Goal: Information Seeking & Learning: Learn about a topic

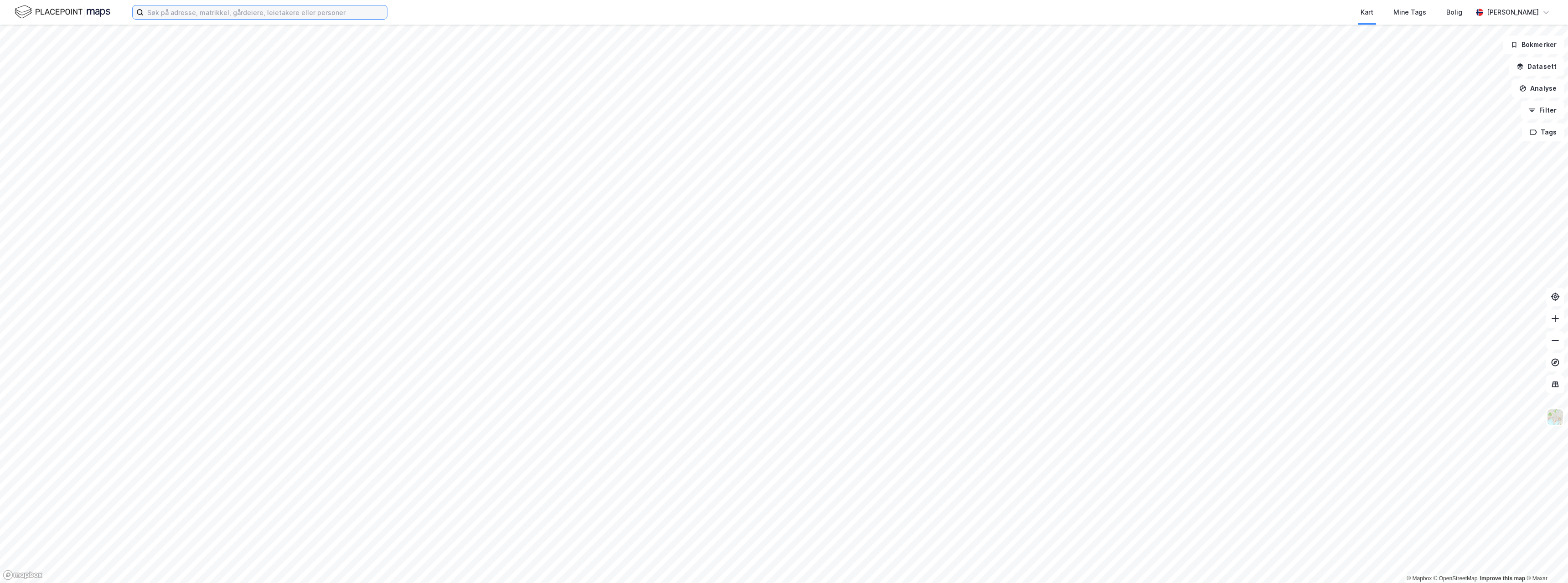
click at [195, 11] on input at bounding box center [265, 12] width 244 height 14
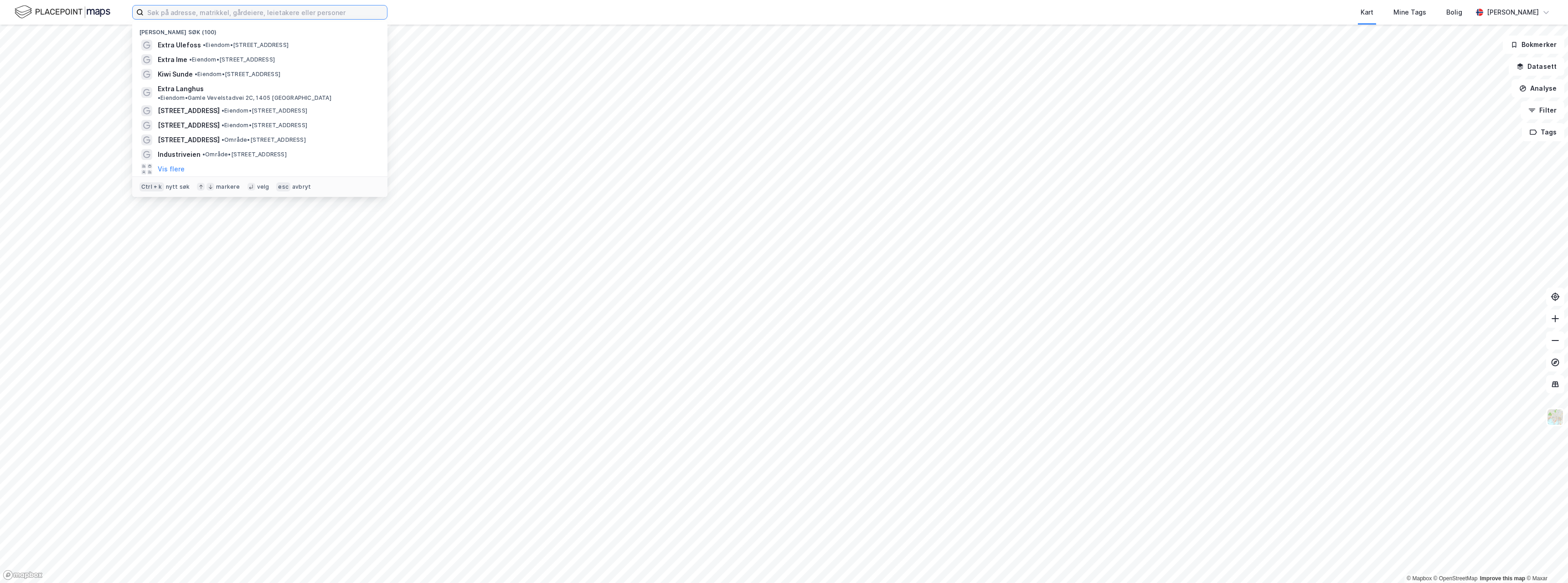
paste input "[PERSON_NAME]"
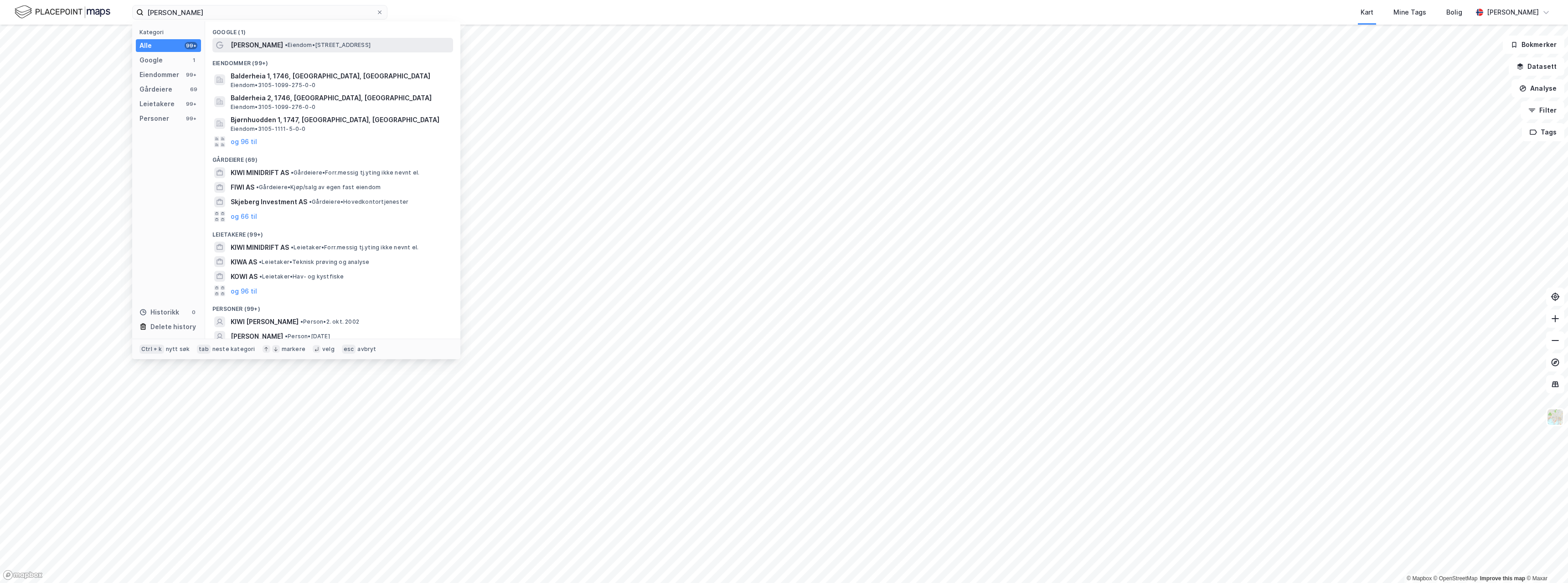
click at [287, 39] on div "KIWI Skjeberg • Eiendom • [STREET_ADDRESS]" at bounding box center [332, 45] width 240 height 14
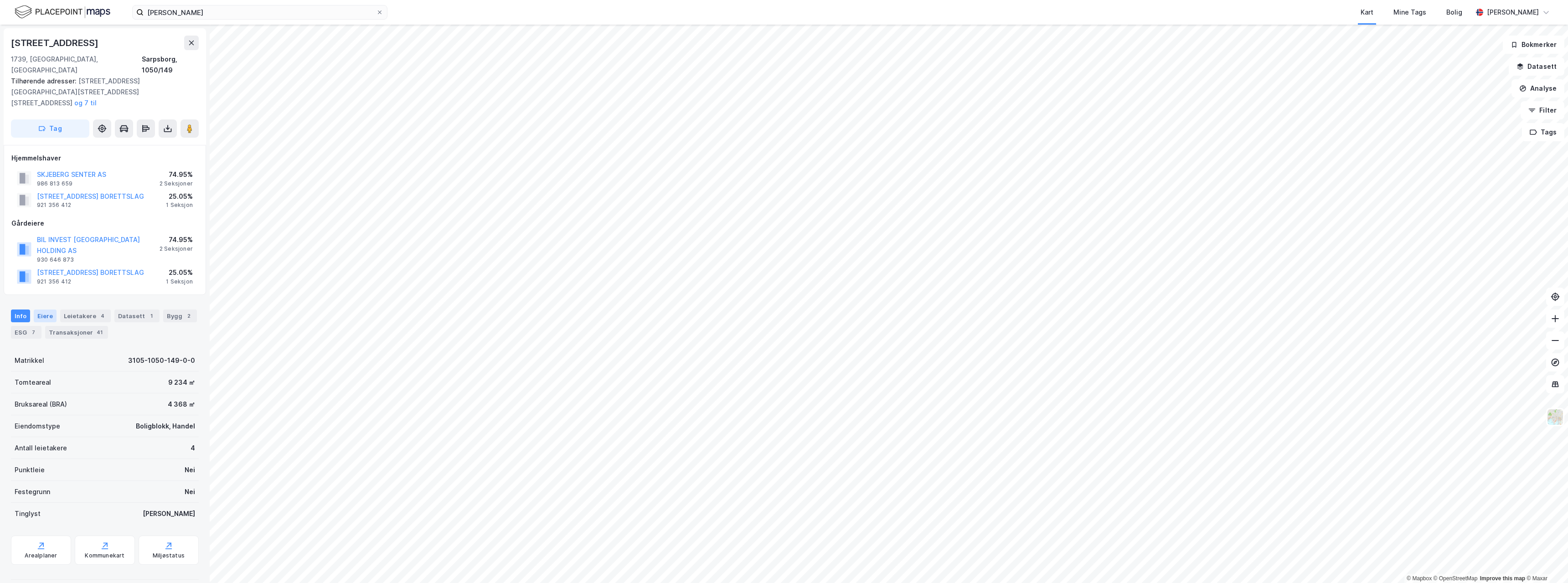
click at [46, 310] on div "Eiere" at bounding box center [45, 316] width 23 height 13
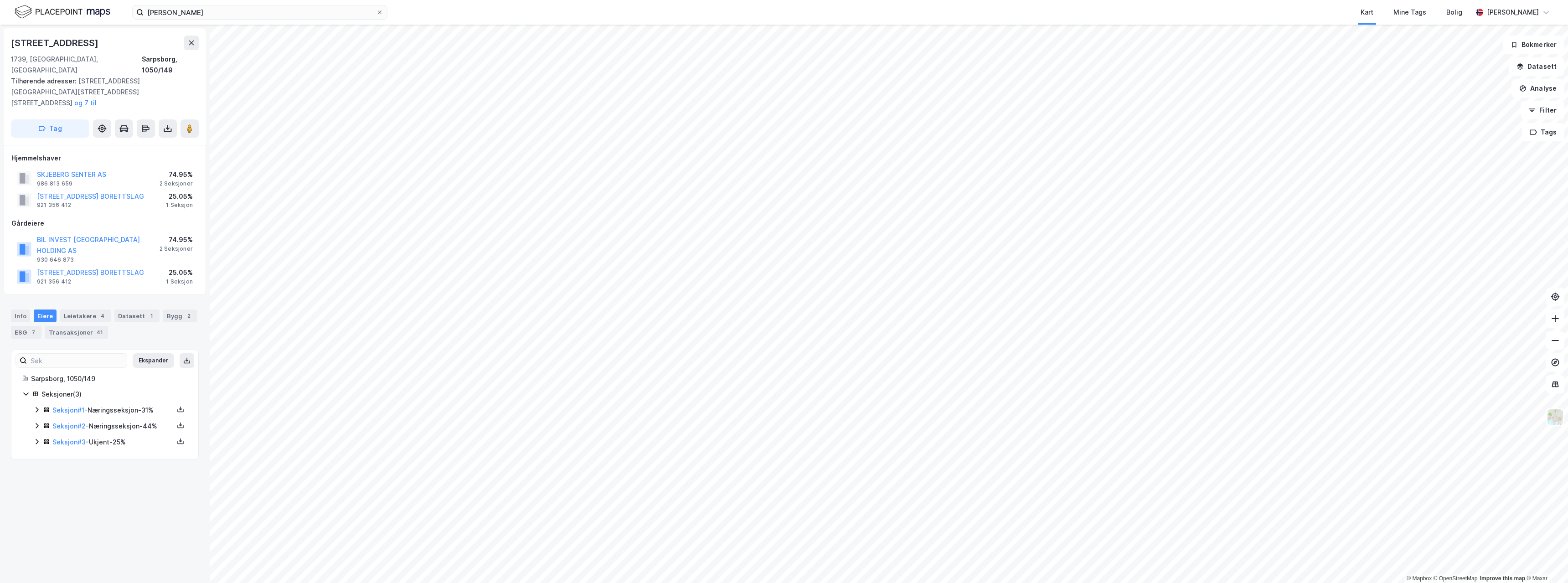
click at [109, 405] on div "Seksjon # 1 - Næringsseksjon - 31%" at bounding box center [113, 410] width 121 height 11
click at [123, 478] on div "Seksjon # 2 - Næringsseksjon - 44%" at bounding box center [113, 484] width 121 height 11
click at [105, 551] on div "Seksjon # 3 - Ukjent - 25%" at bounding box center [113, 557] width 121 height 11
click at [100, 405] on div "Seksjon # 1 - Næringsseksjon - 31%" at bounding box center [113, 410] width 121 height 11
click at [0, 0] on button "SKJEBERG SENTER AS" at bounding box center [0, 0] width 0 height 0
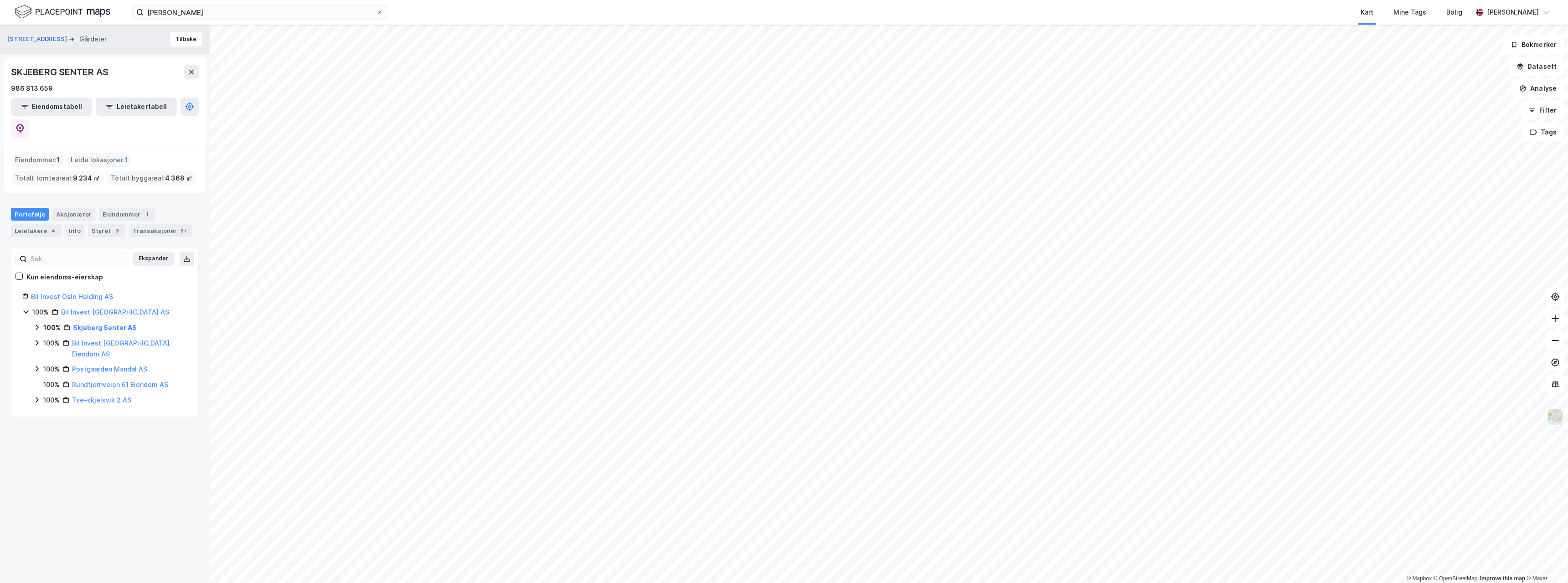
click at [61, 66] on div "SKJEBERG SENTER AS" at bounding box center [61, 72] width 99 height 14
click at [25, 41] on button "[STREET_ADDRESS]" at bounding box center [38, 38] width 61 height 9
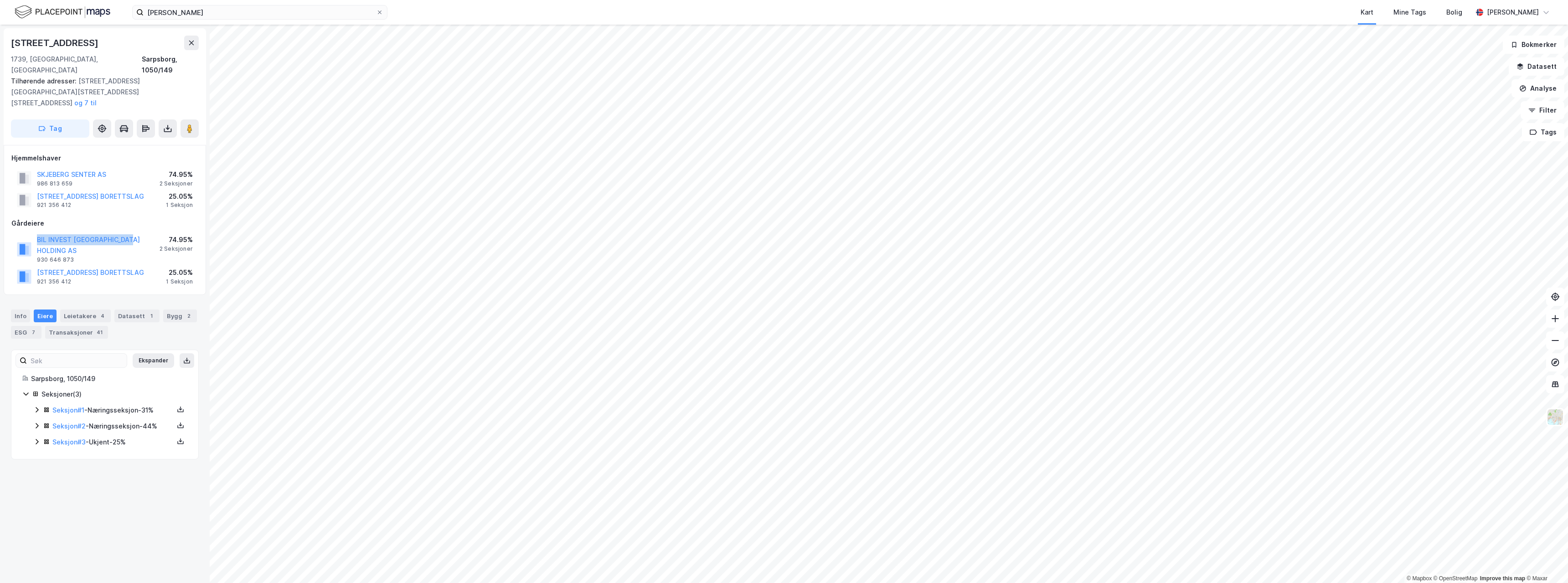
drag, startPoint x: 25, startPoint y: 214, endPoint x: 137, endPoint y: 219, distance: 112.1
click at [137, 232] on div "BIL INVEST [GEOGRAPHIC_DATA] HOLDING AS 930 646 873 74.95% 2 Seksjoner" at bounding box center [105, 248] width 187 height 33
drag, startPoint x: 106, startPoint y: 217, endPoint x: 74, endPoint y: 215, distance: 32.1
click at [0, 0] on button "BIL INVEST [GEOGRAPHIC_DATA] HOLDING AS" at bounding box center [0, 0] width 0 height 0
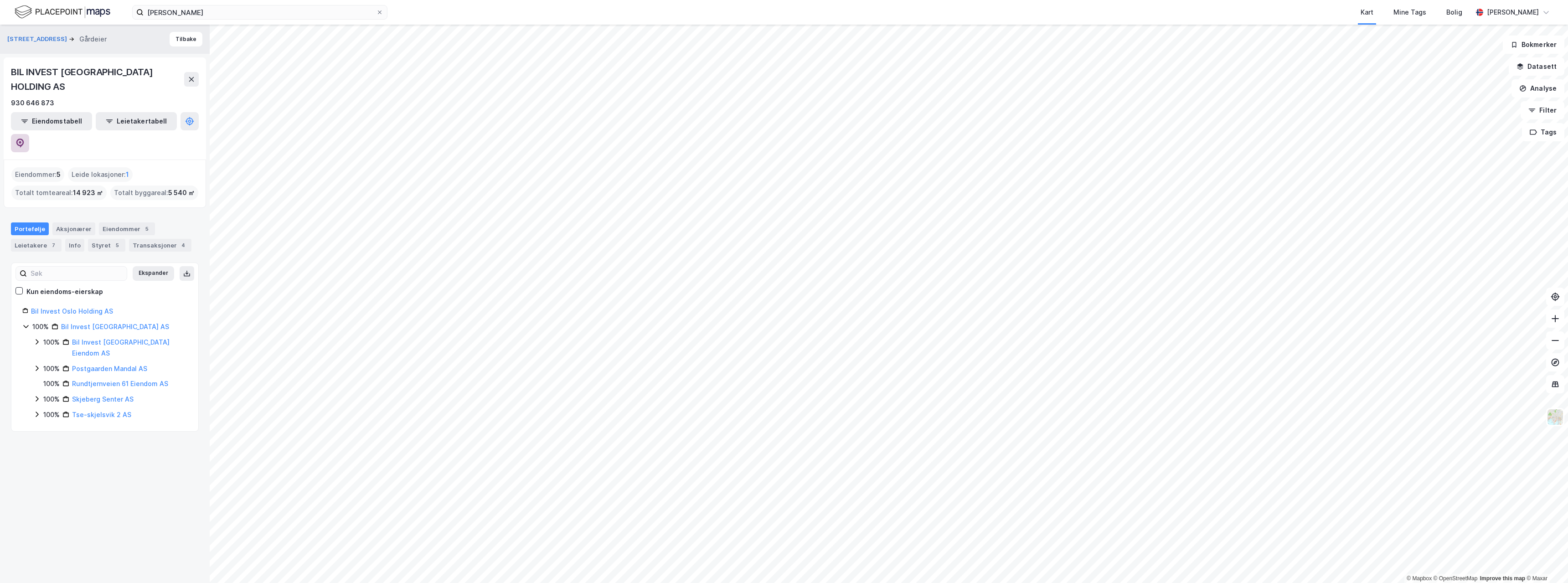
click at [24, 139] on icon at bounding box center [21, 143] width 8 height 9
click at [44, 42] on button "[STREET_ADDRESS]" at bounding box center [38, 38] width 61 height 9
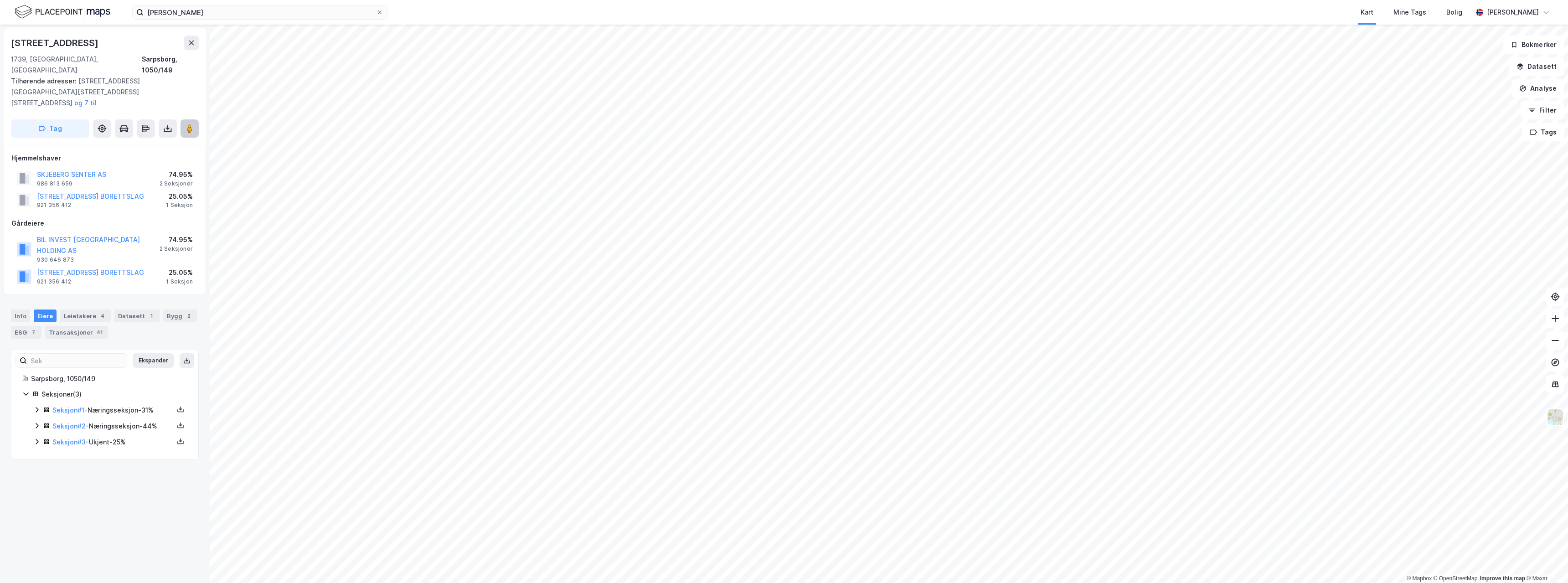
click at [191, 124] on image at bounding box center [189, 128] width 6 height 9
click at [163, 11] on input "[PERSON_NAME]" at bounding box center [259, 12] width 232 height 14
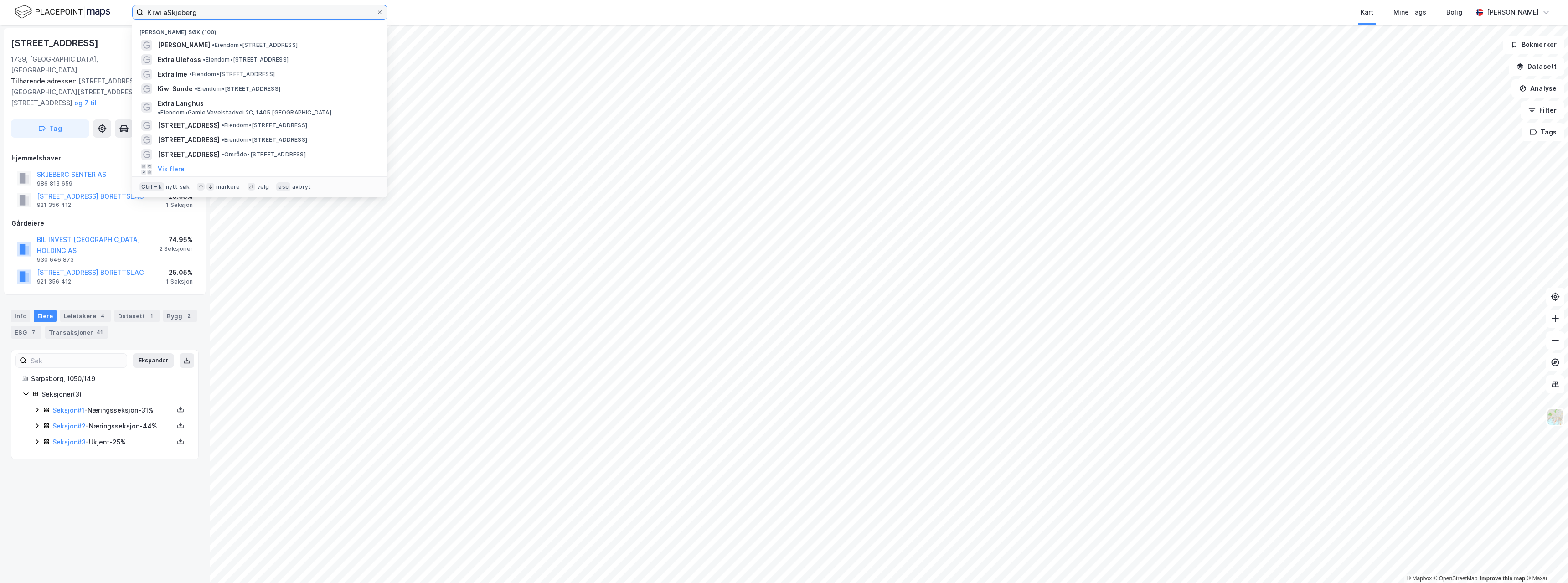
paste input "[PERSON_NAME]"
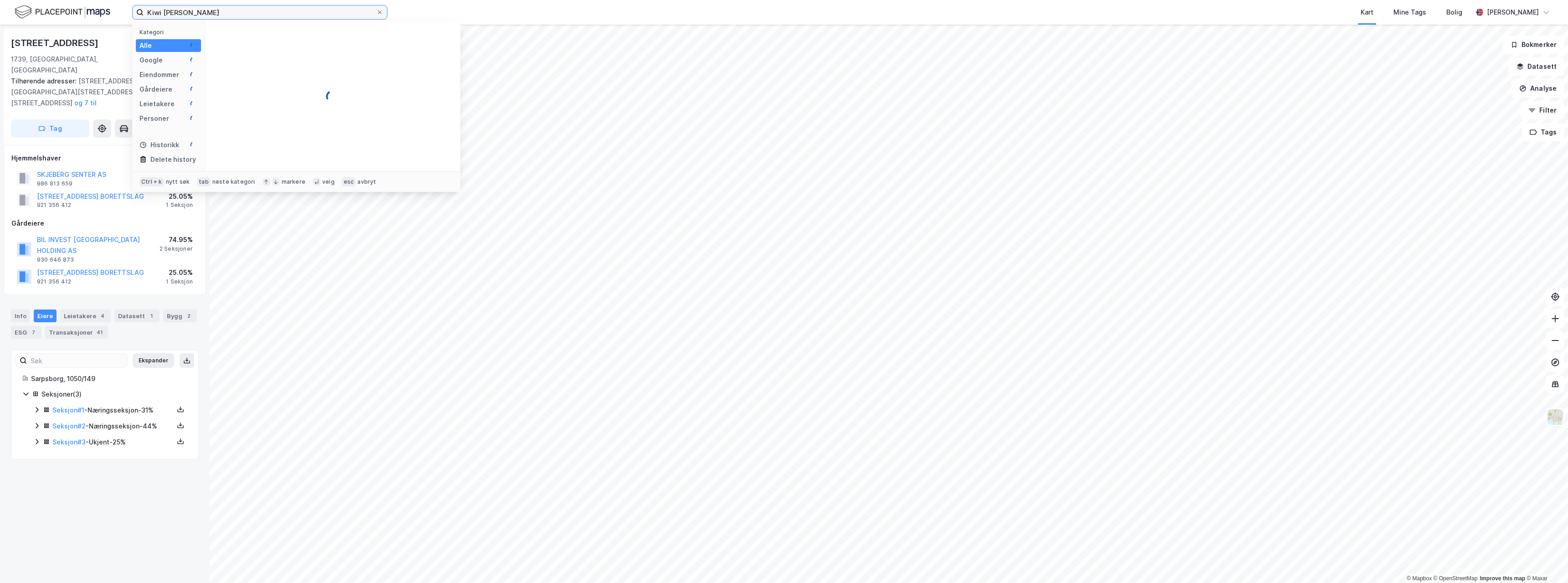
paste input "[PERSON_NAME]"
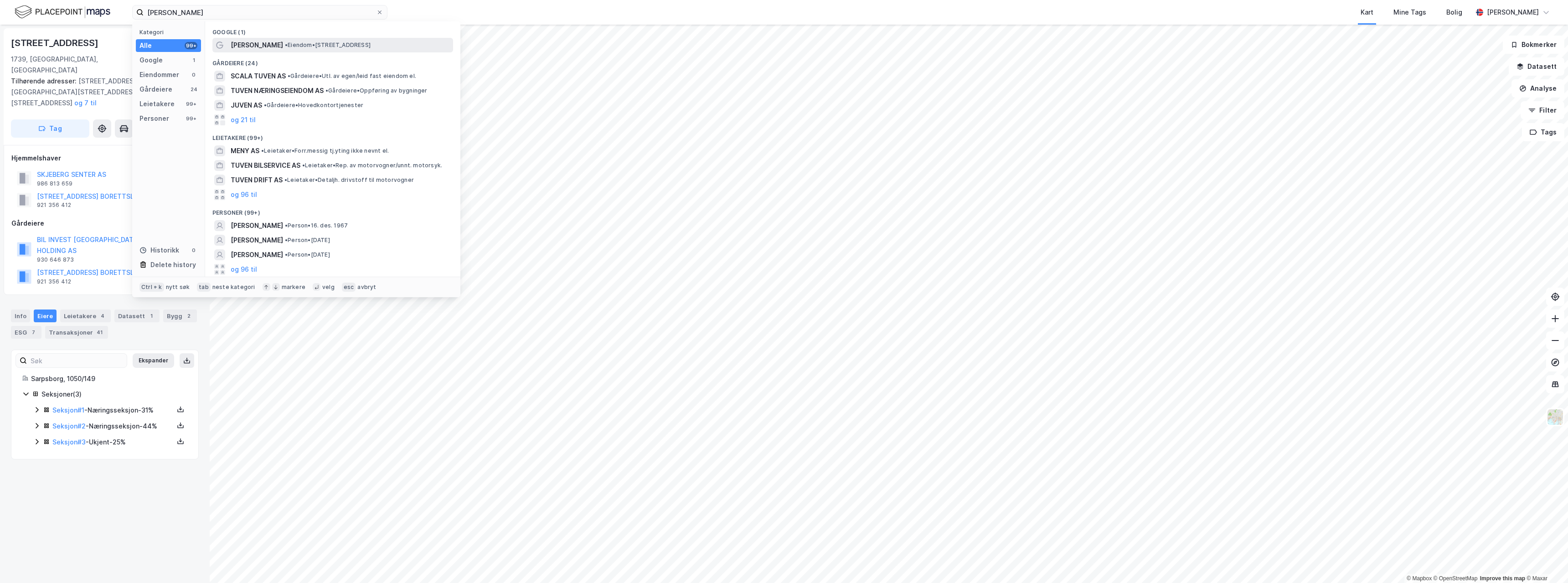
click at [287, 44] on span "• Eiendom • [STREET_ADDRESS]" at bounding box center [327, 45] width 85 height 7
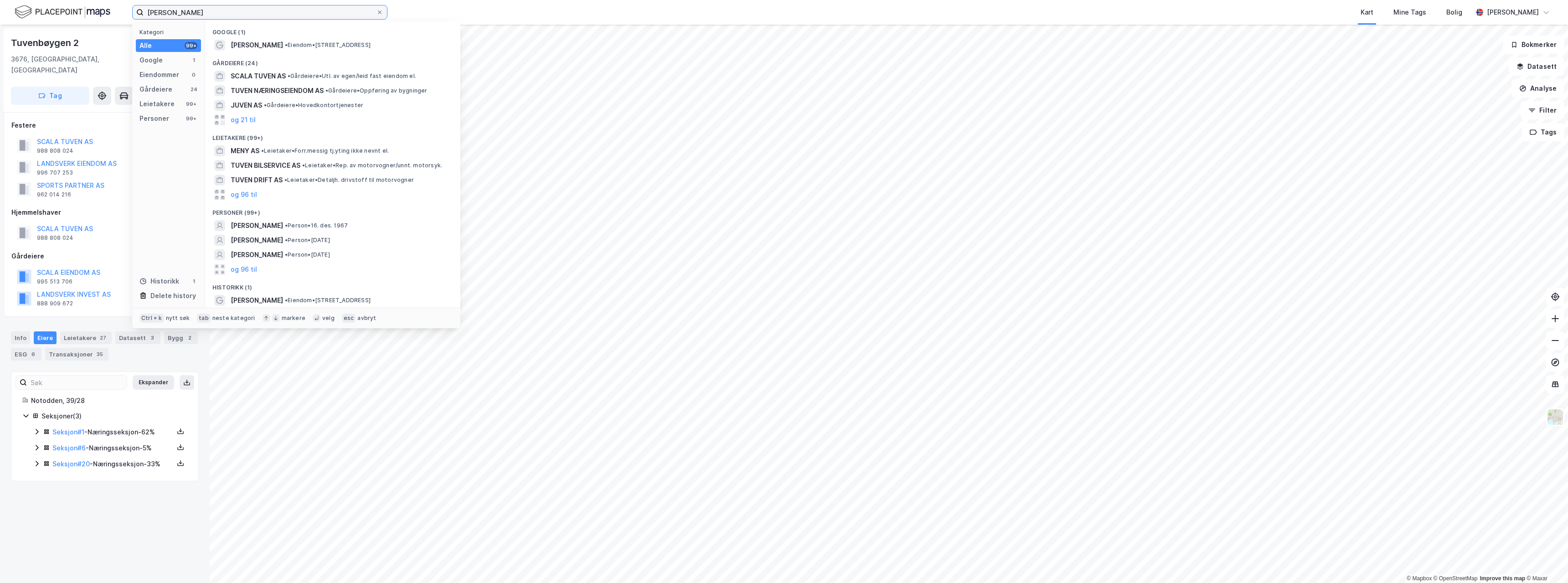
click at [244, 9] on input "[PERSON_NAME]" at bounding box center [259, 12] width 232 height 14
paste input "Extra Tjølling"
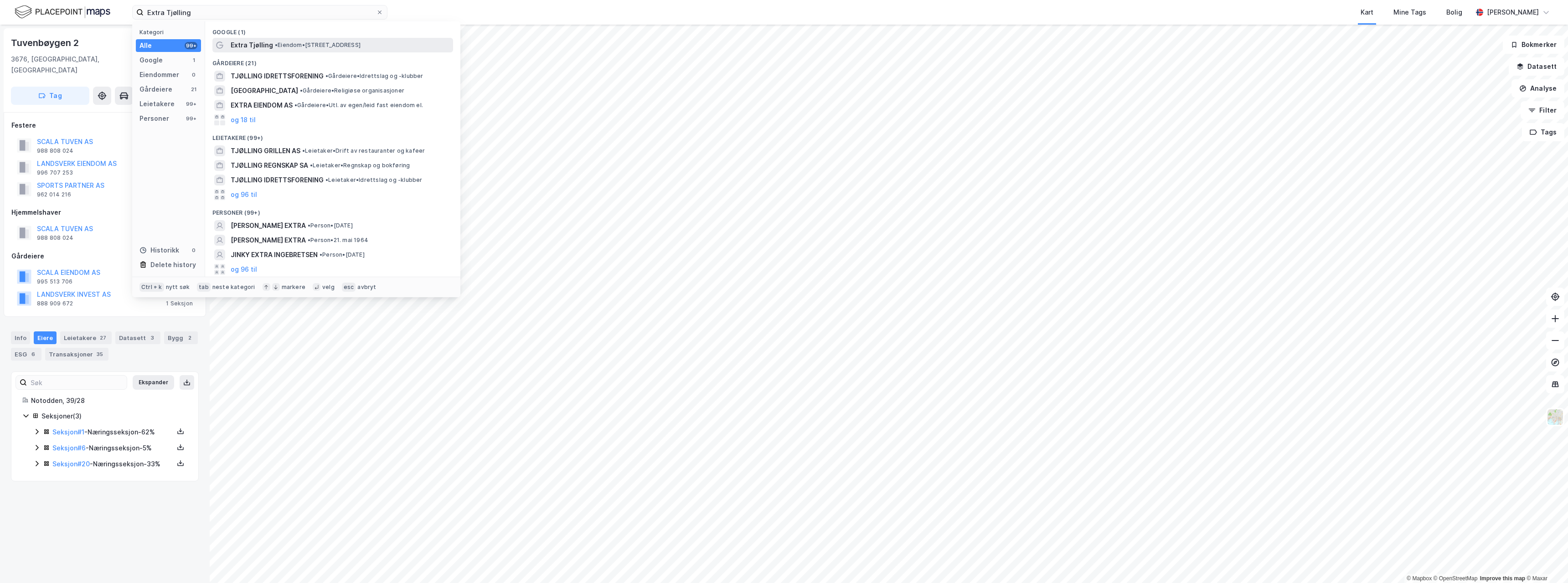
click at [267, 42] on span "Extra Tjølling" at bounding box center [251, 46] width 42 height 11
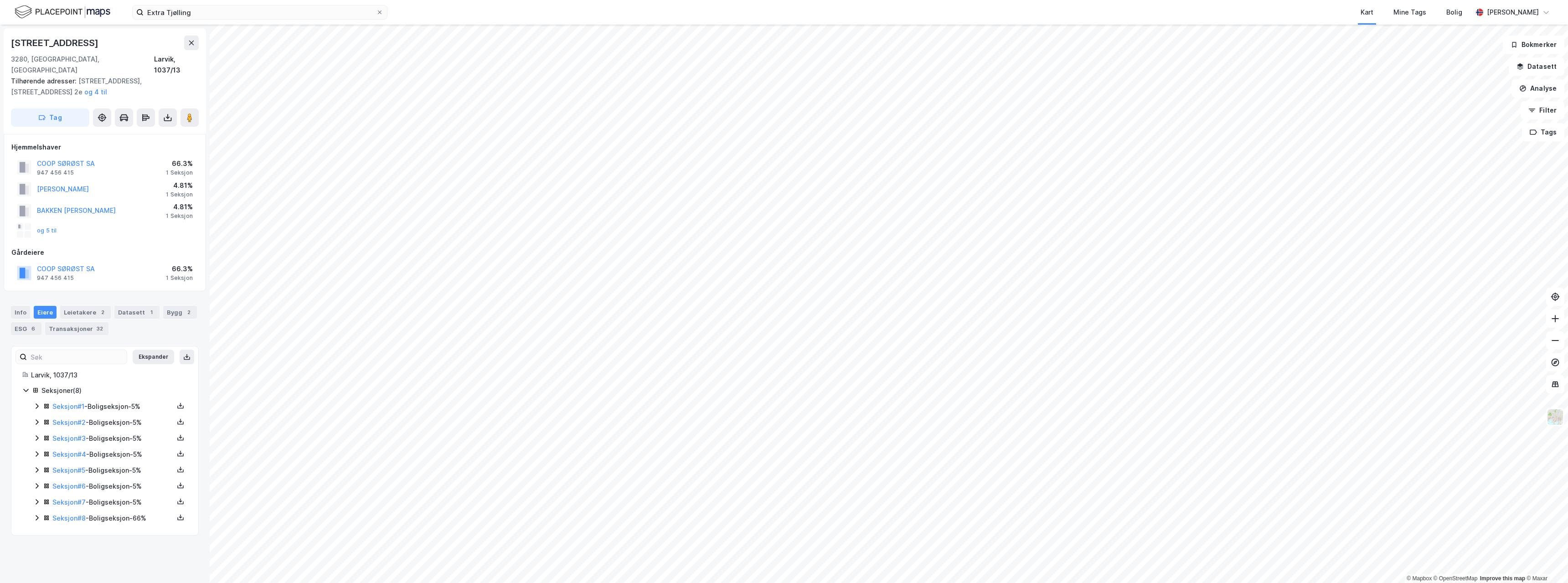
click at [141, 157] on div "COOP SØRØST SA 947 456 415 66.3% 1 Seksjon" at bounding box center [105, 167] width 187 height 22
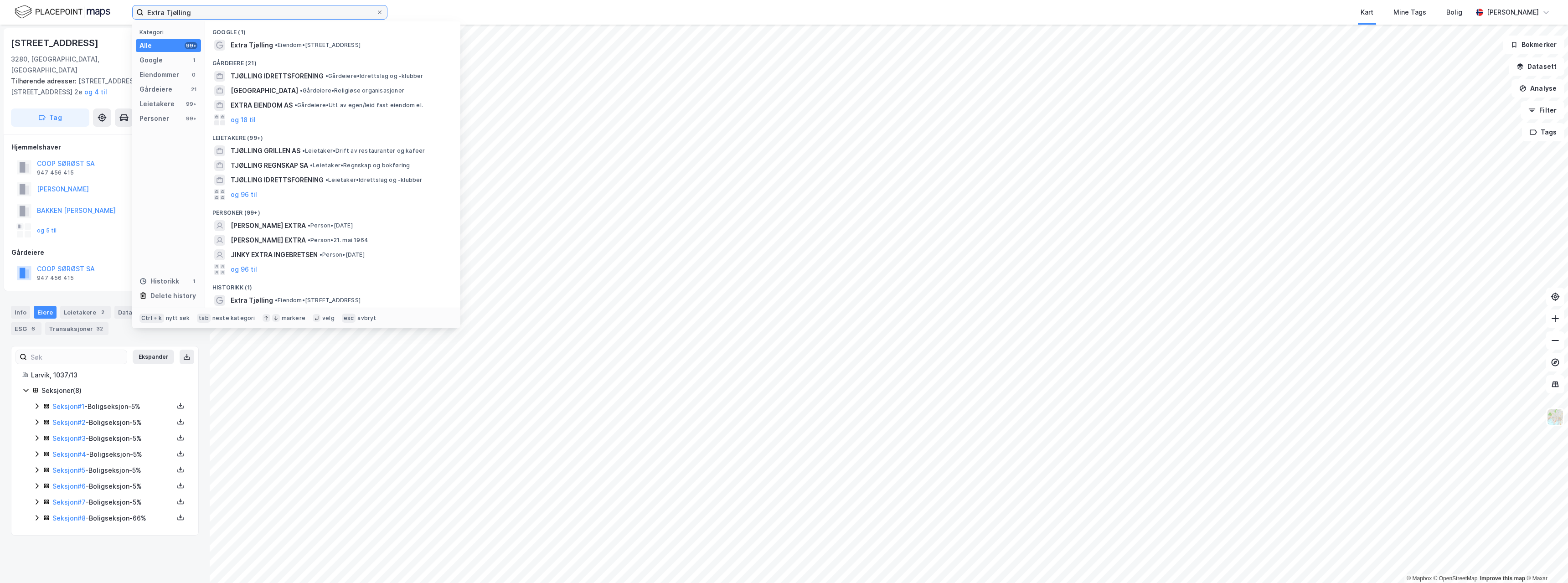
click at [198, 8] on input "Extra Tjølling" at bounding box center [259, 12] width 232 height 14
click at [245, 46] on span "Extra Tjølling" at bounding box center [251, 46] width 42 height 11
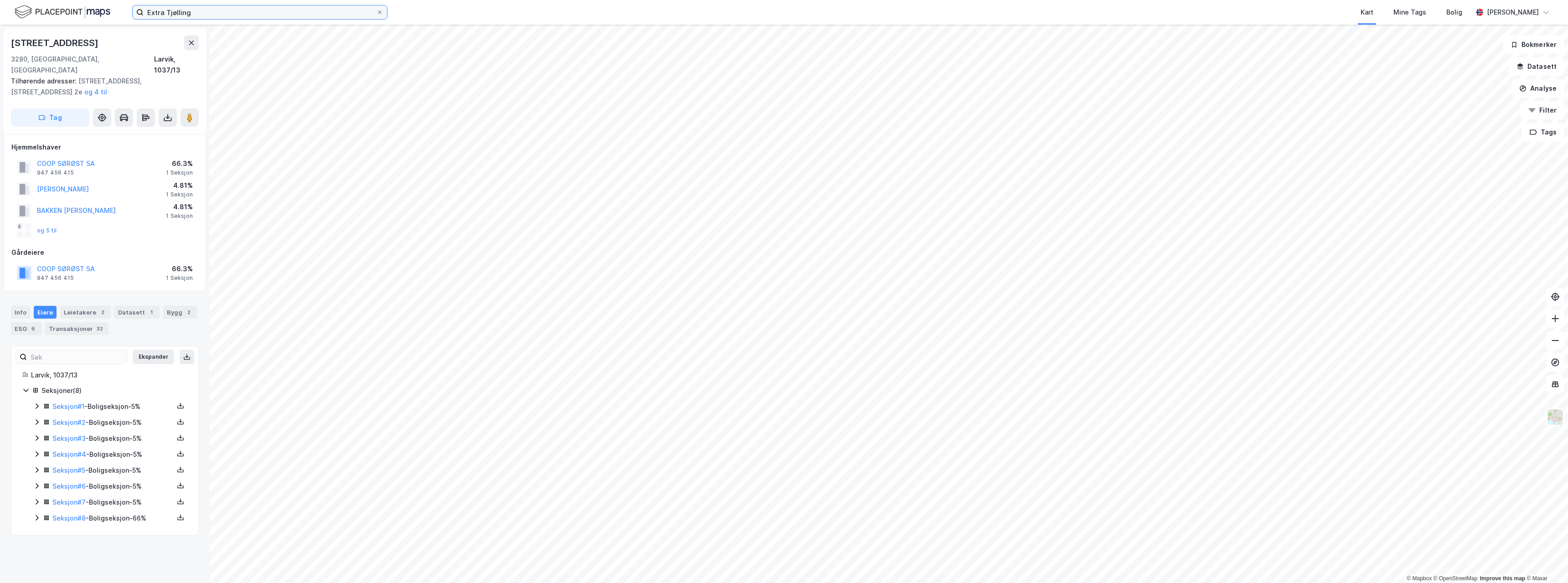
click at [197, 10] on input "Extra Tjølling" at bounding box center [259, 12] width 232 height 14
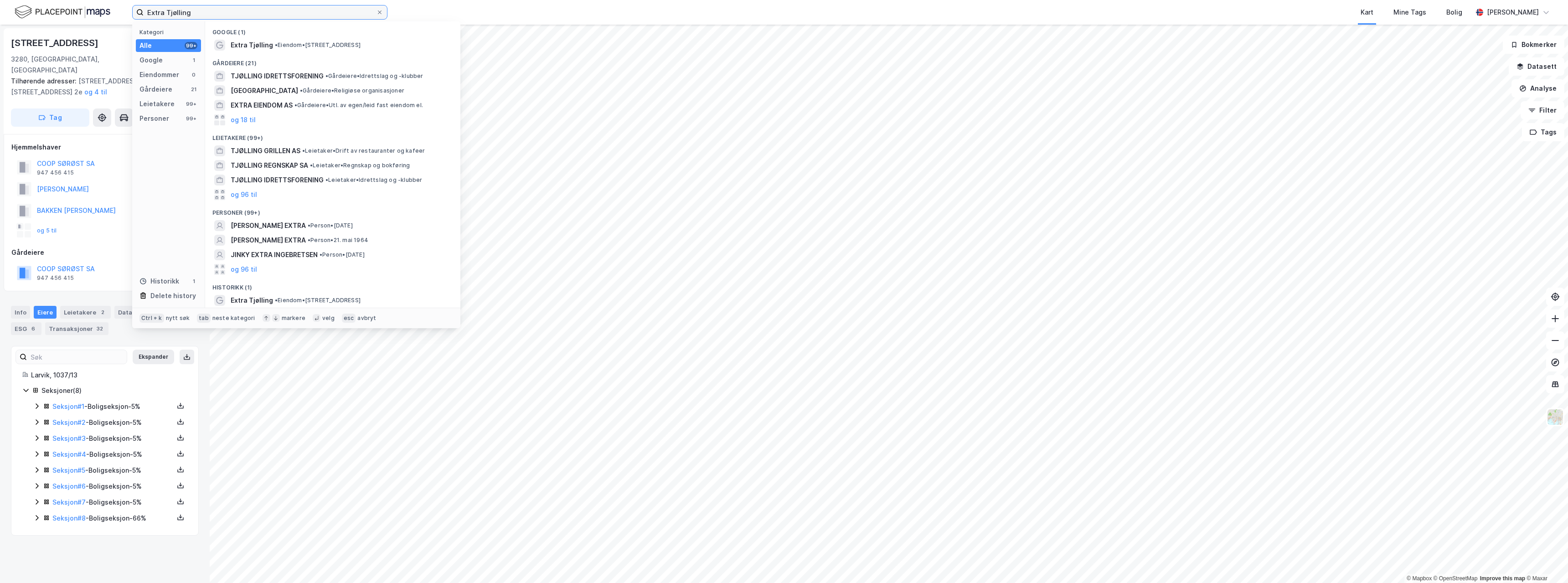
paste input "Extra Pindsle"
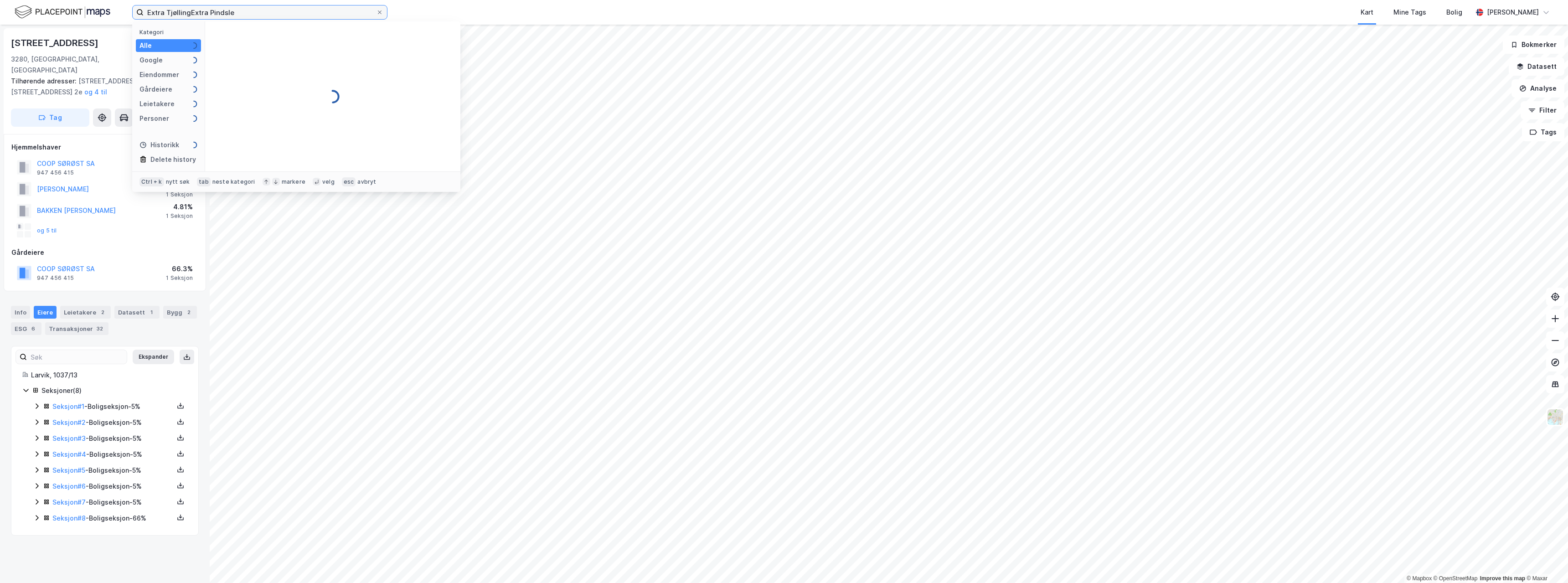
paste input
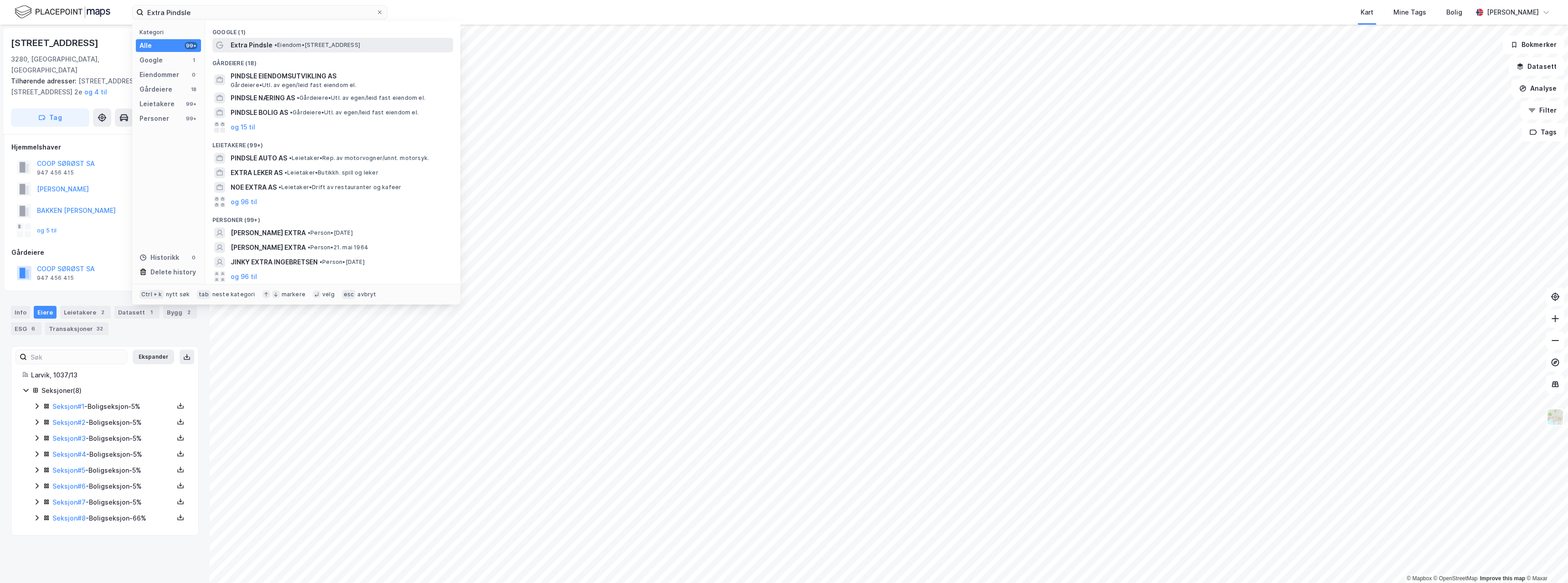
click at [265, 46] on span "Extra Pindsle" at bounding box center [251, 46] width 42 height 11
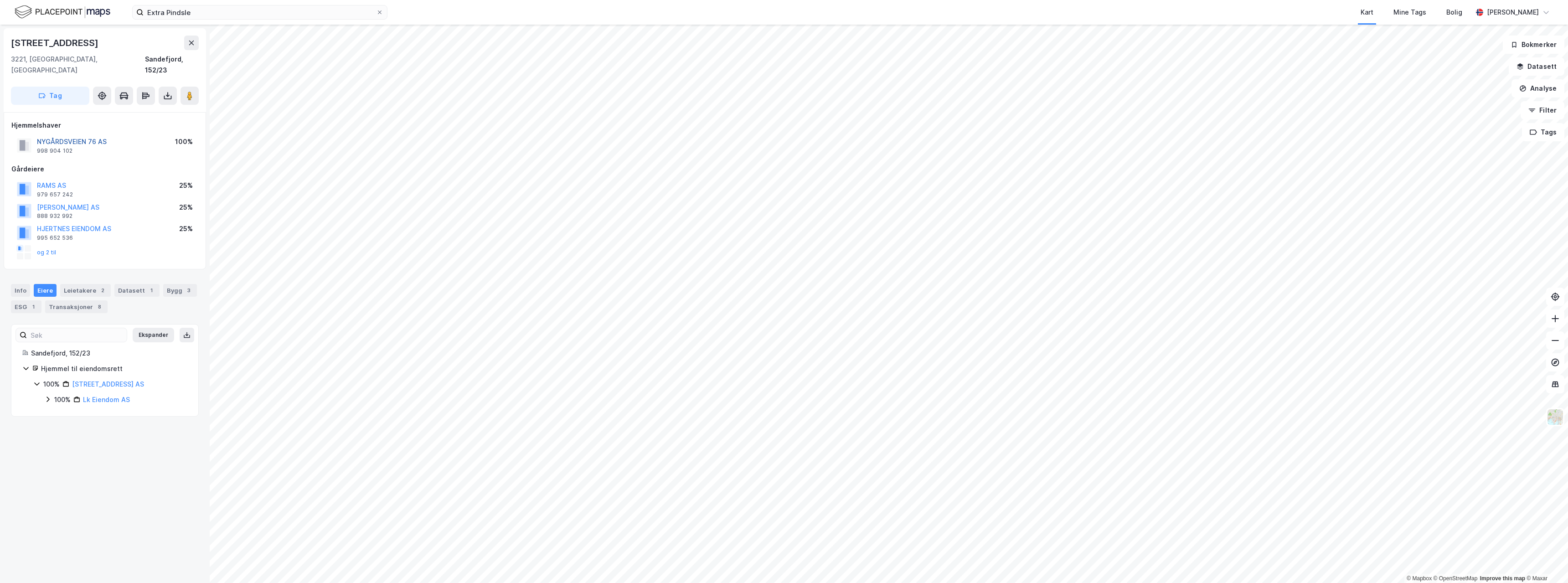
click at [0, 0] on button "NYGÅRDSVEIEN 76 AS" at bounding box center [0, 0] width 0 height 0
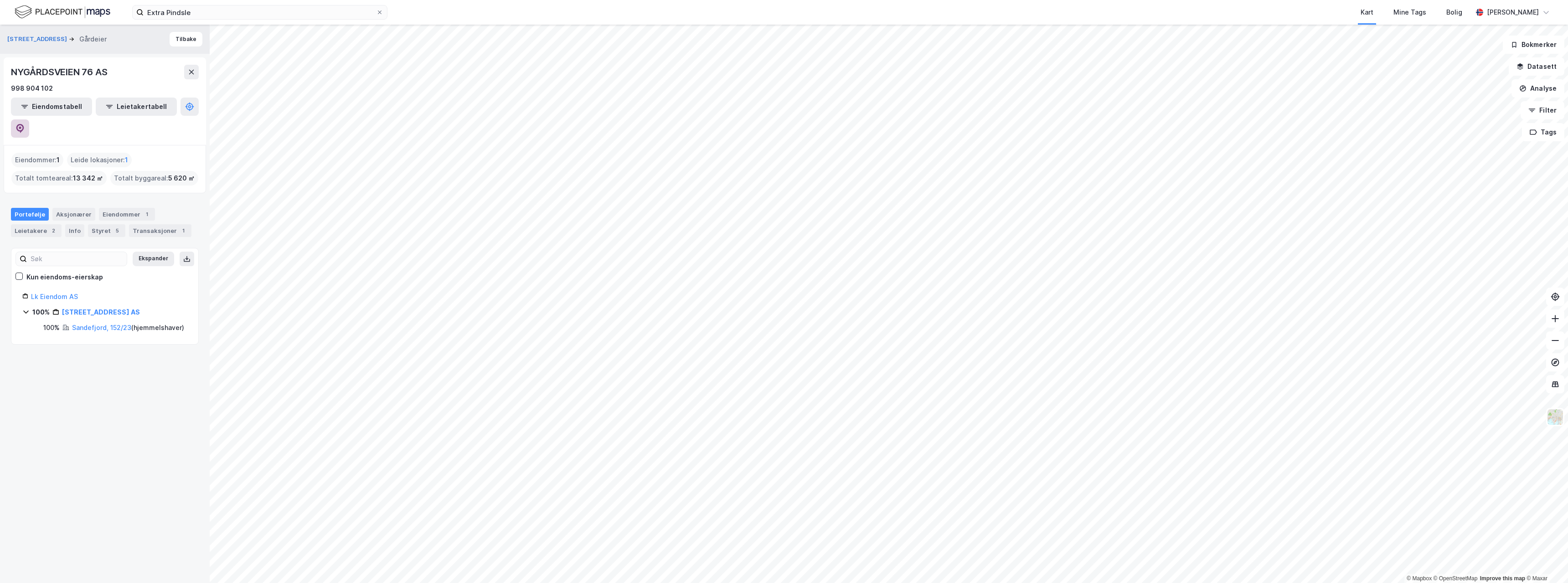
click at [22, 126] on icon at bounding box center [19, 127] width 2 height 2
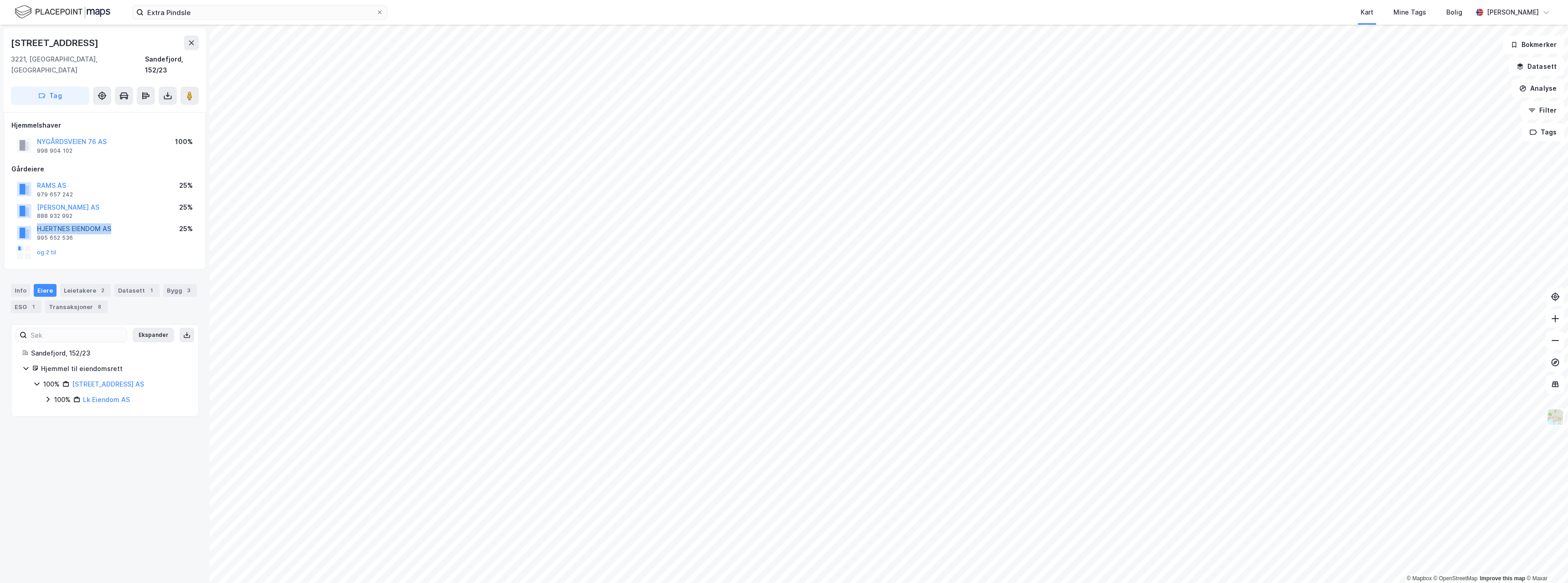
drag, startPoint x: 141, startPoint y: 216, endPoint x: 39, endPoint y: 218, distance: 102.0
click at [39, 221] on div "HJERTNES EIENDOM AS 995 652 536 25%" at bounding box center [105, 232] width 187 height 22
copy button "HJERTNES EIENDOM AS"
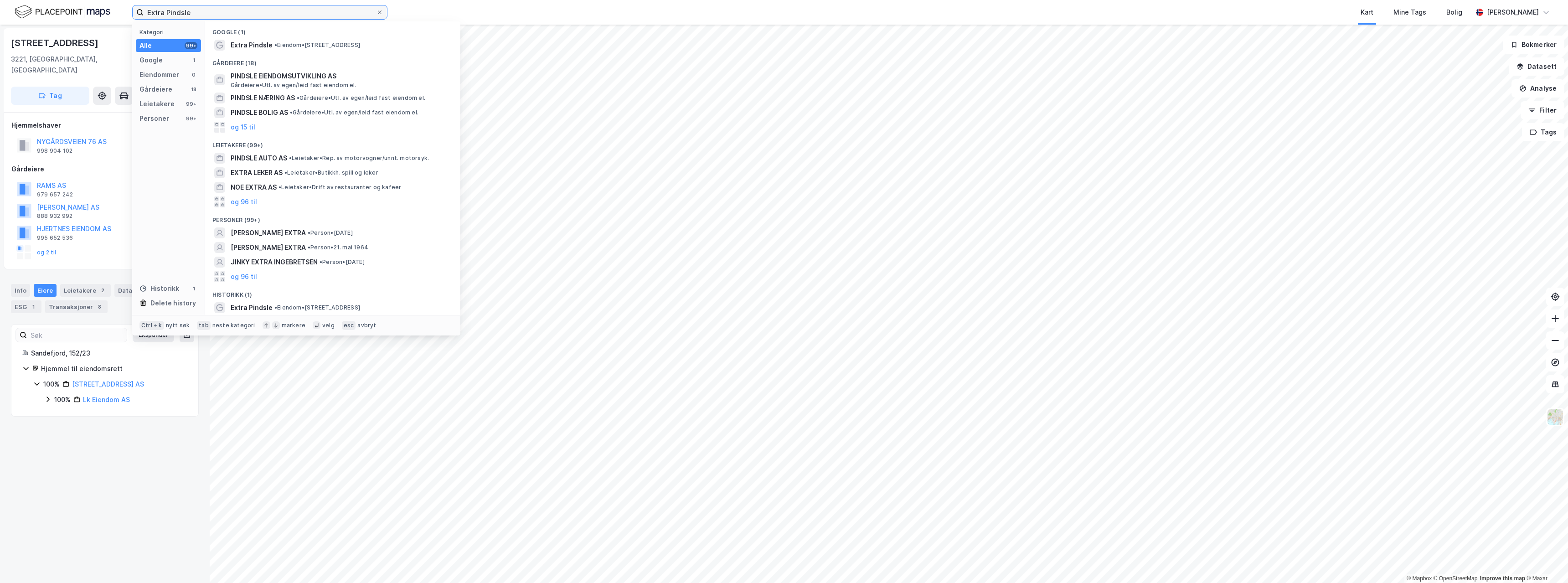
click at [245, 18] on input "Extra Pindsle" at bounding box center [259, 12] width 232 height 14
paste input "[PERSON_NAME]"
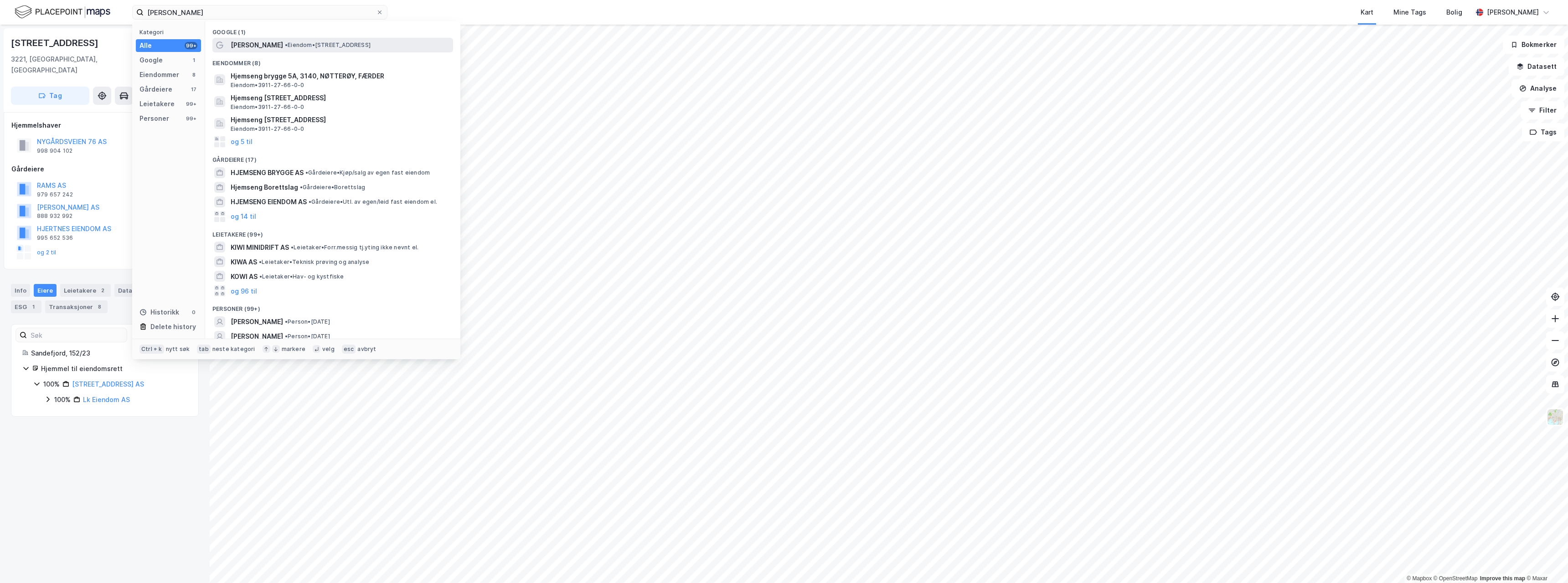
click at [275, 42] on span "[PERSON_NAME]" at bounding box center [257, 46] width 53 height 11
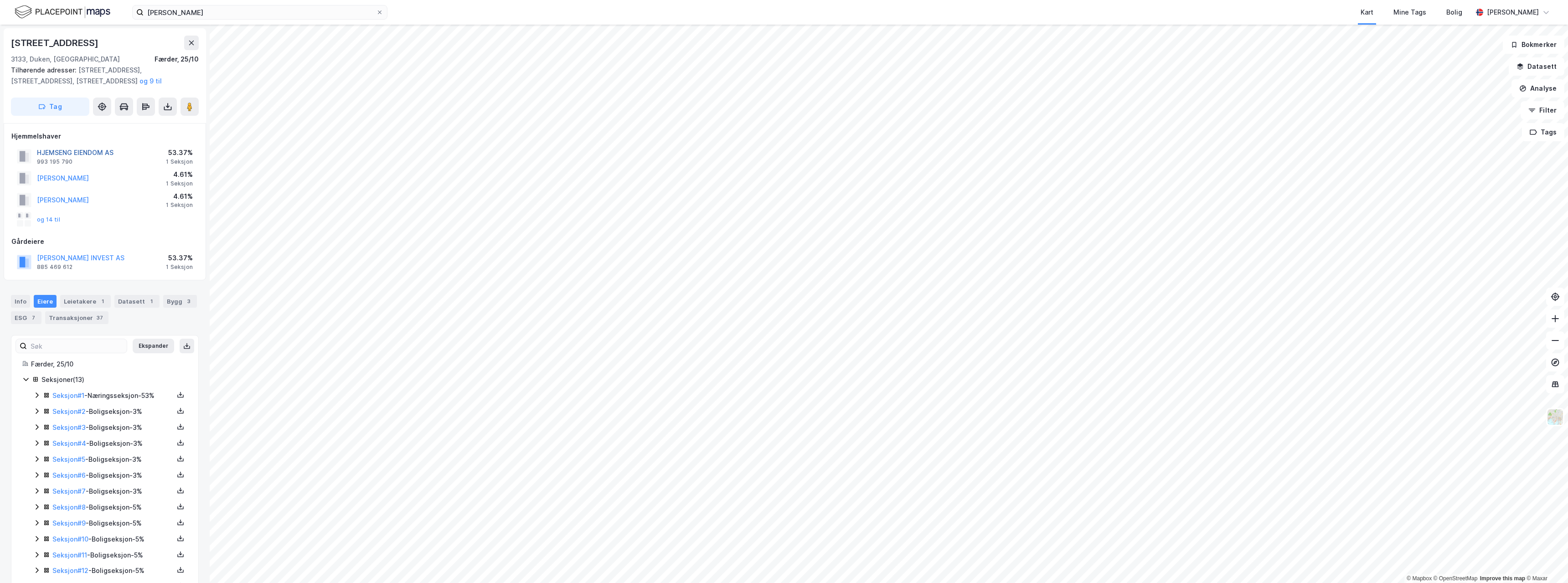
click at [0, 0] on button "HJEMSENG EIENDOM AS" at bounding box center [0, 0] width 0 height 0
click at [188, 104] on image at bounding box center [189, 105] width 6 height 9
click at [76, 388] on div "Seksjoner ( 13 ) Seksjon # 1 - Næringsseksjon - 53% Seksjon # 2 - Boligseksjon …" at bounding box center [105, 482] width 165 height 218
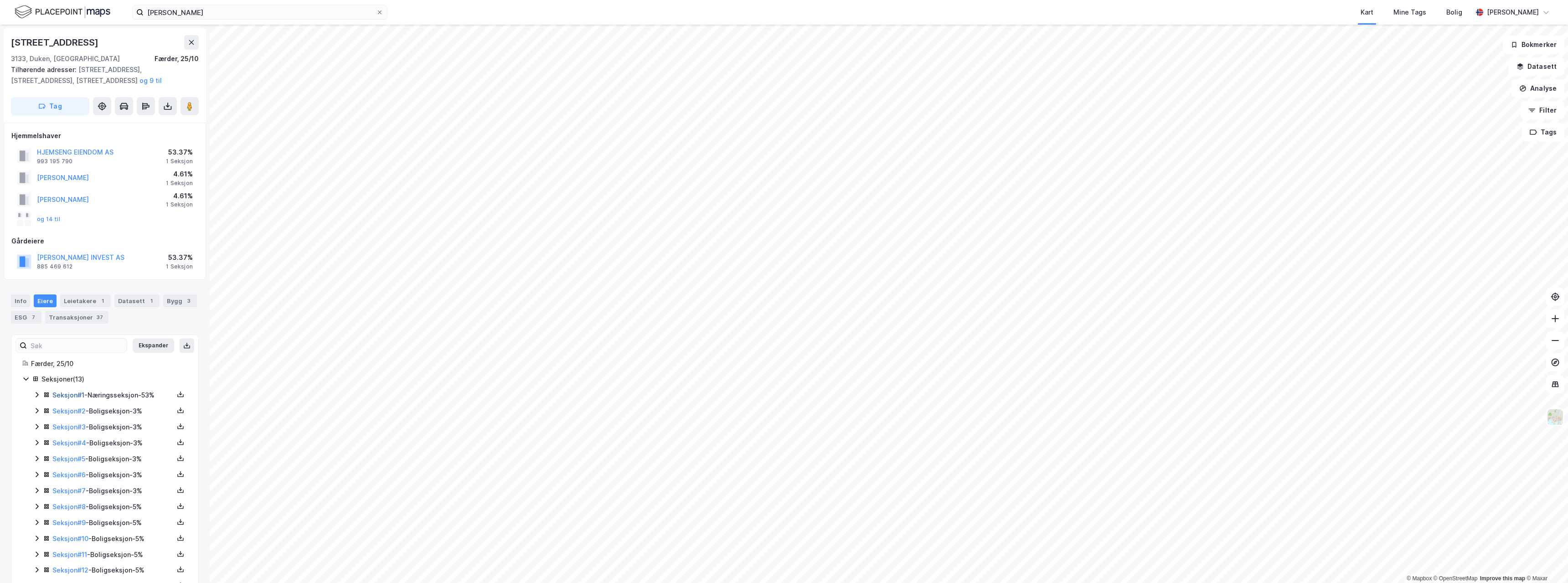
click at [76, 393] on link "Seksjon # 1" at bounding box center [69, 395] width 32 height 8
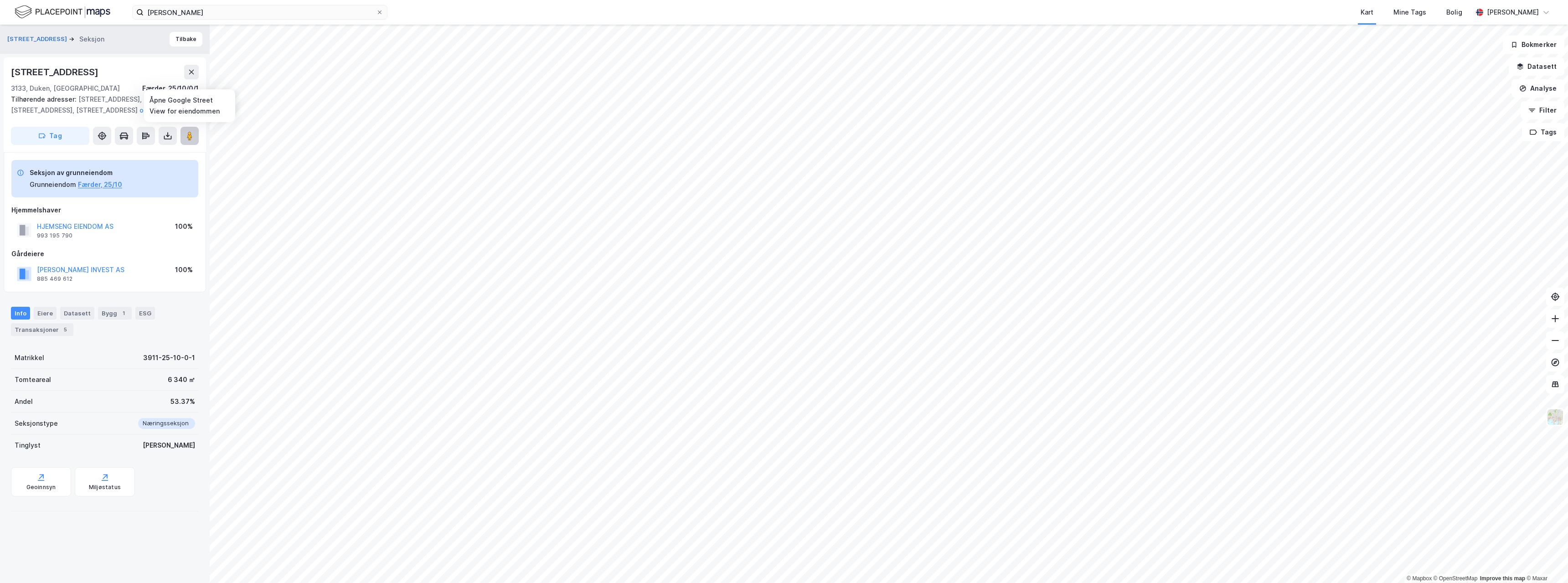
click at [188, 133] on image at bounding box center [189, 135] width 6 height 9
click at [0, 0] on button "HJEMSENG EIENDOM AS" at bounding box center [0, 0] width 0 height 0
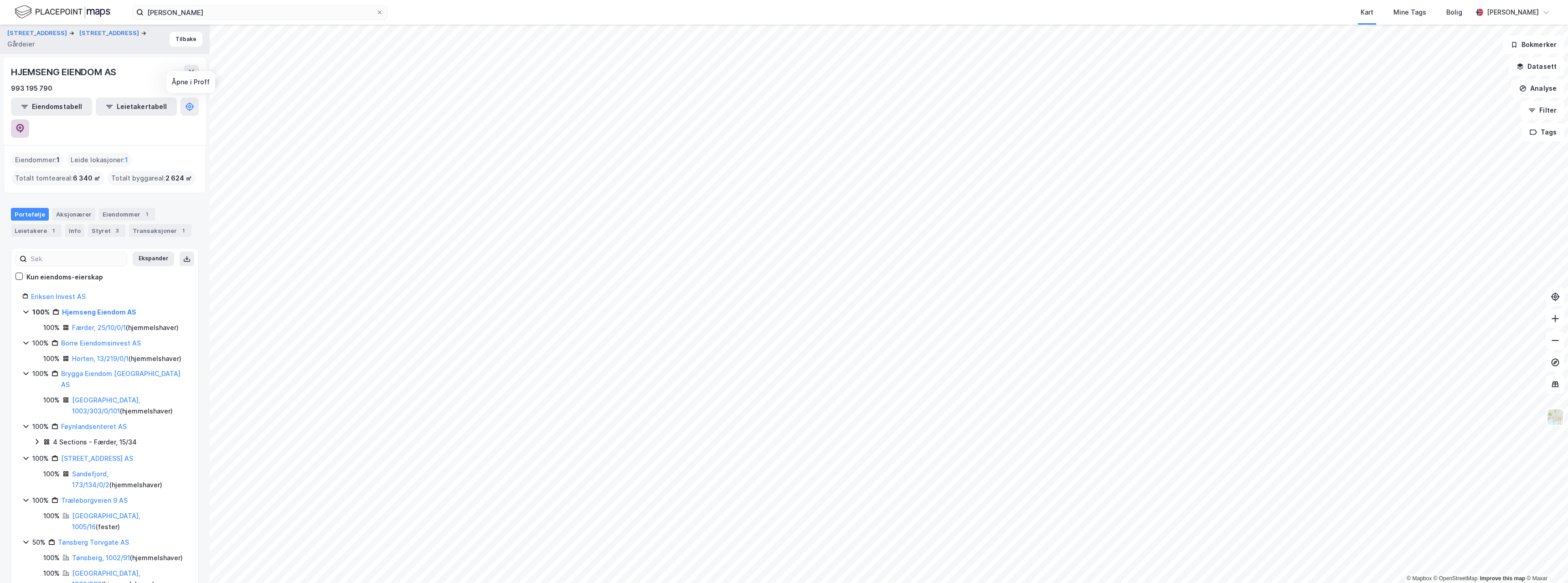
click at [24, 124] on icon at bounding box center [21, 128] width 8 height 9
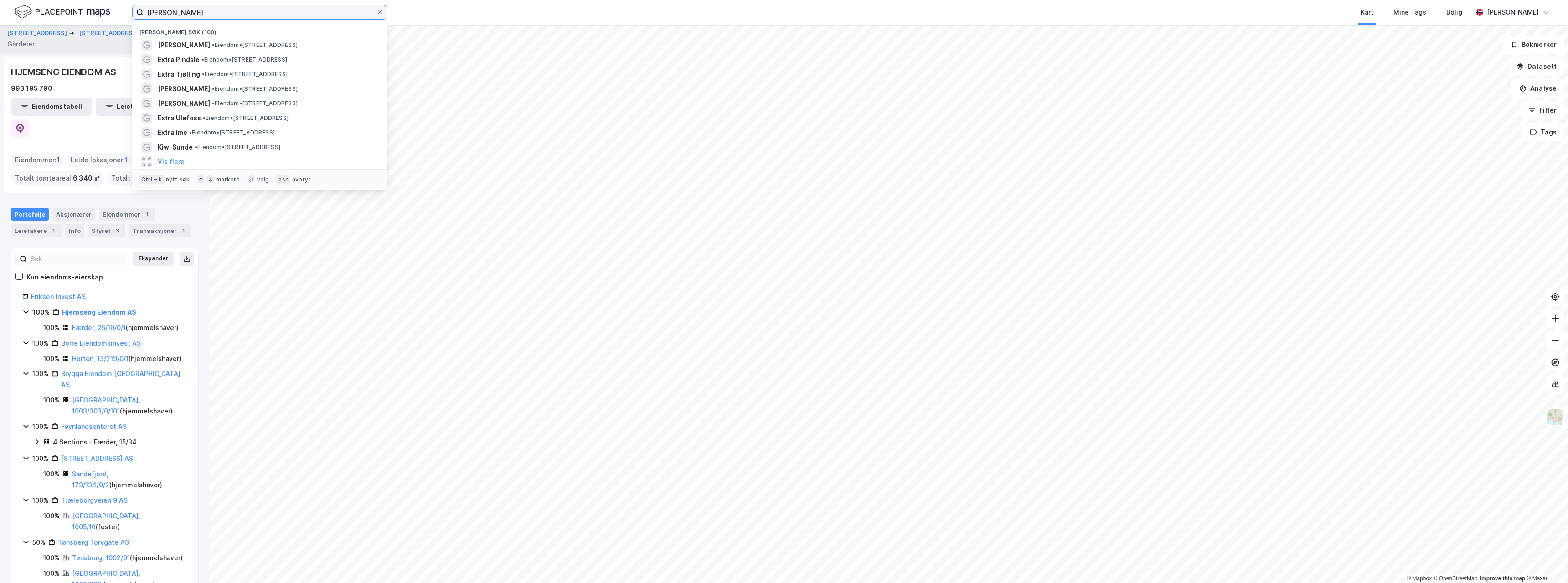
click at [287, 12] on input "[PERSON_NAME]" at bounding box center [259, 12] width 232 height 14
paste input "462 Ullevål"
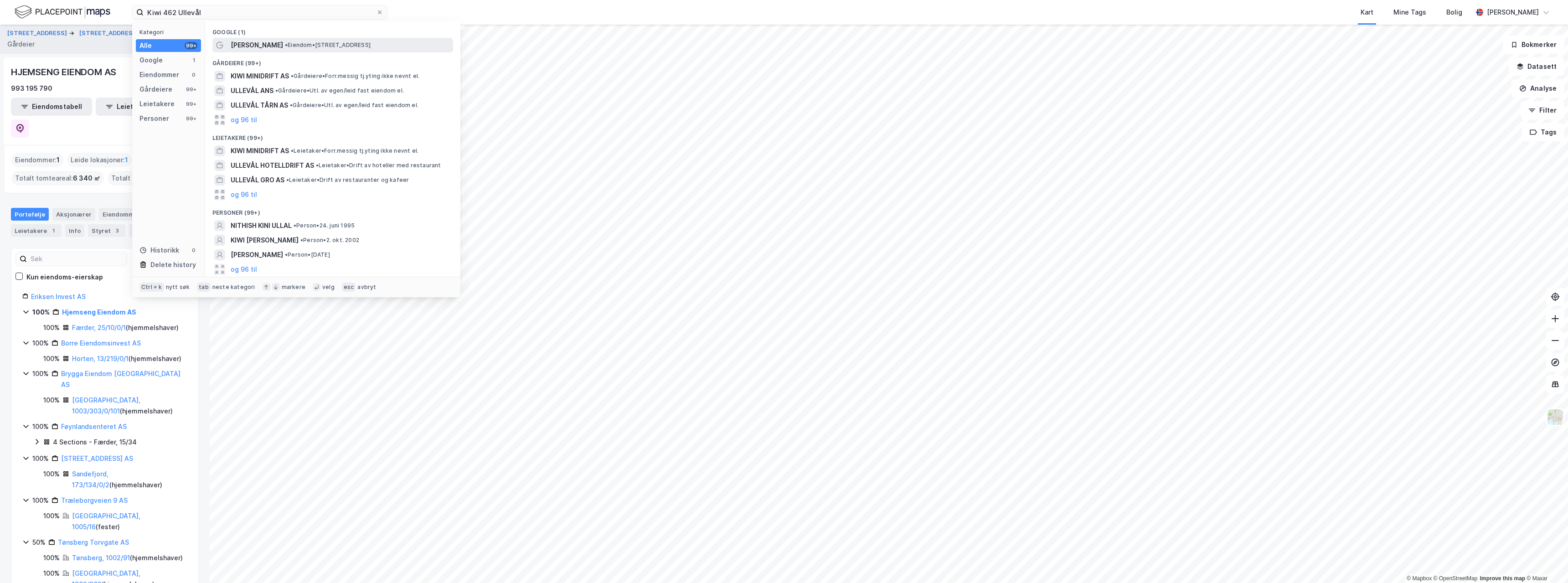
click at [285, 42] on span "•" at bounding box center [286, 45] width 2 height 7
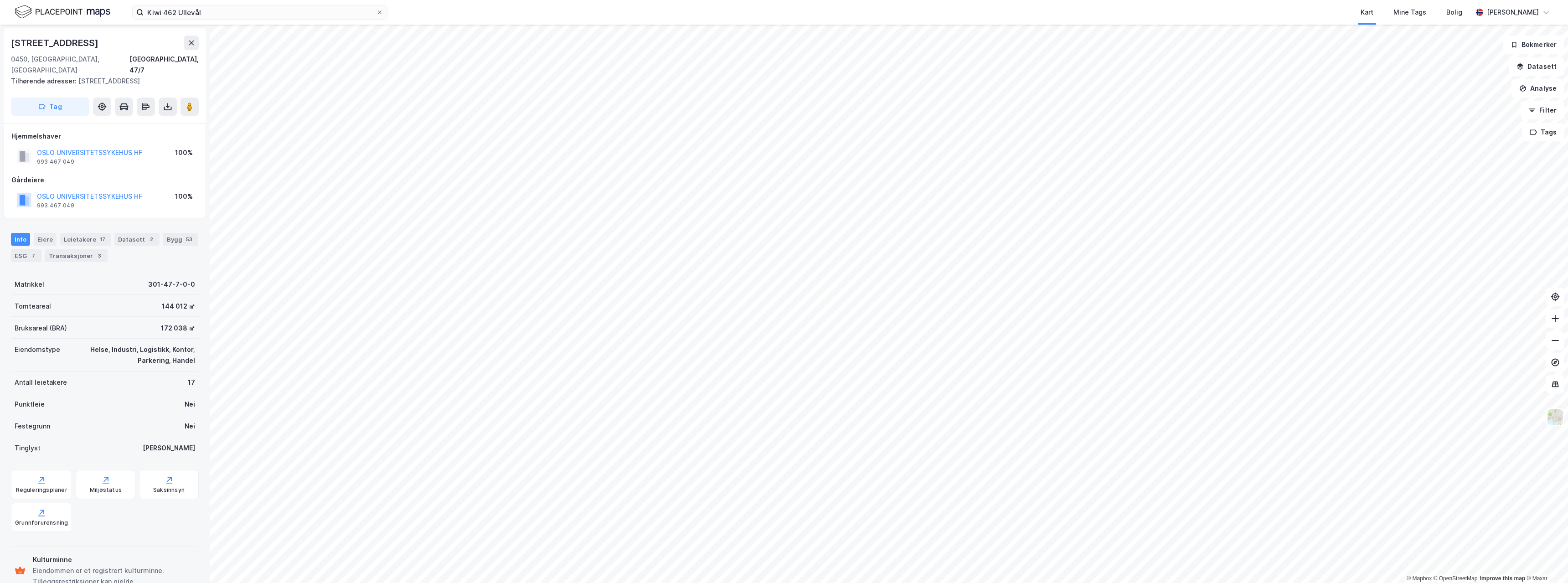
scroll to position [1, 0]
click at [212, 19] on label "Kiwi 462 Ullevål" at bounding box center [260, 12] width 255 height 14
click at [212, 19] on input "Kiwi 462 Ullevål" at bounding box center [259, 12] width 232 height 14
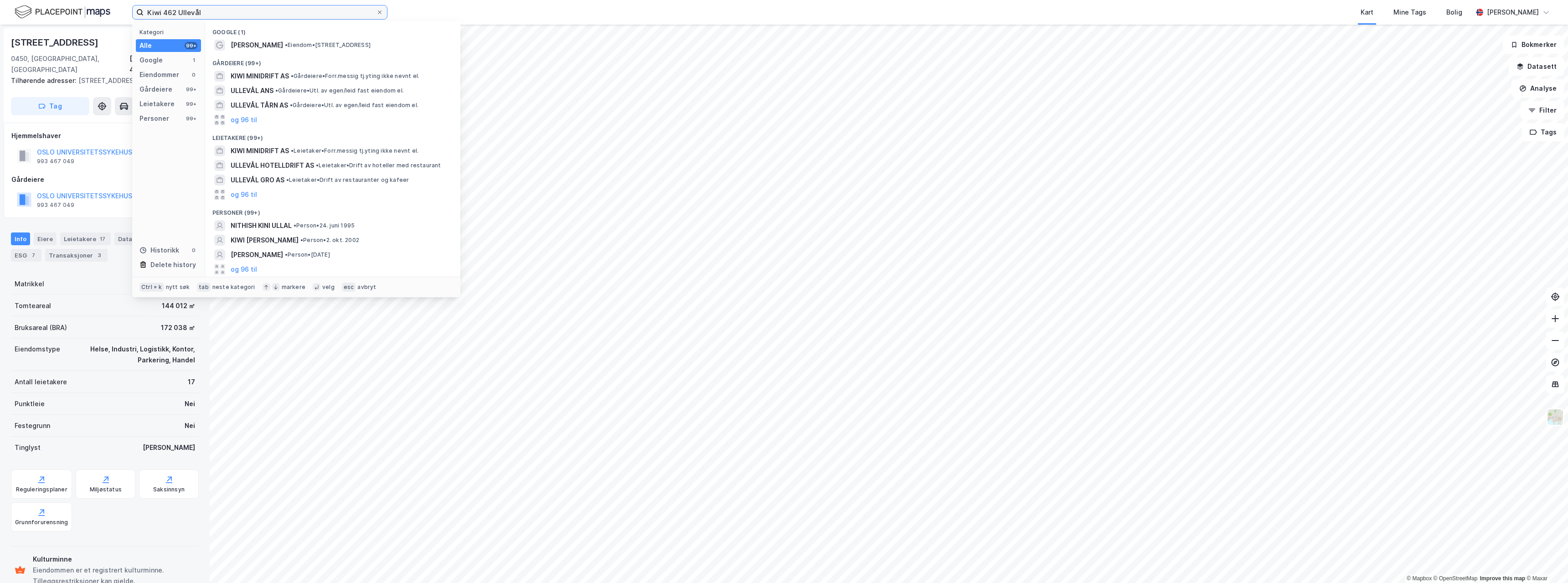
paste input "rkeveien 166"
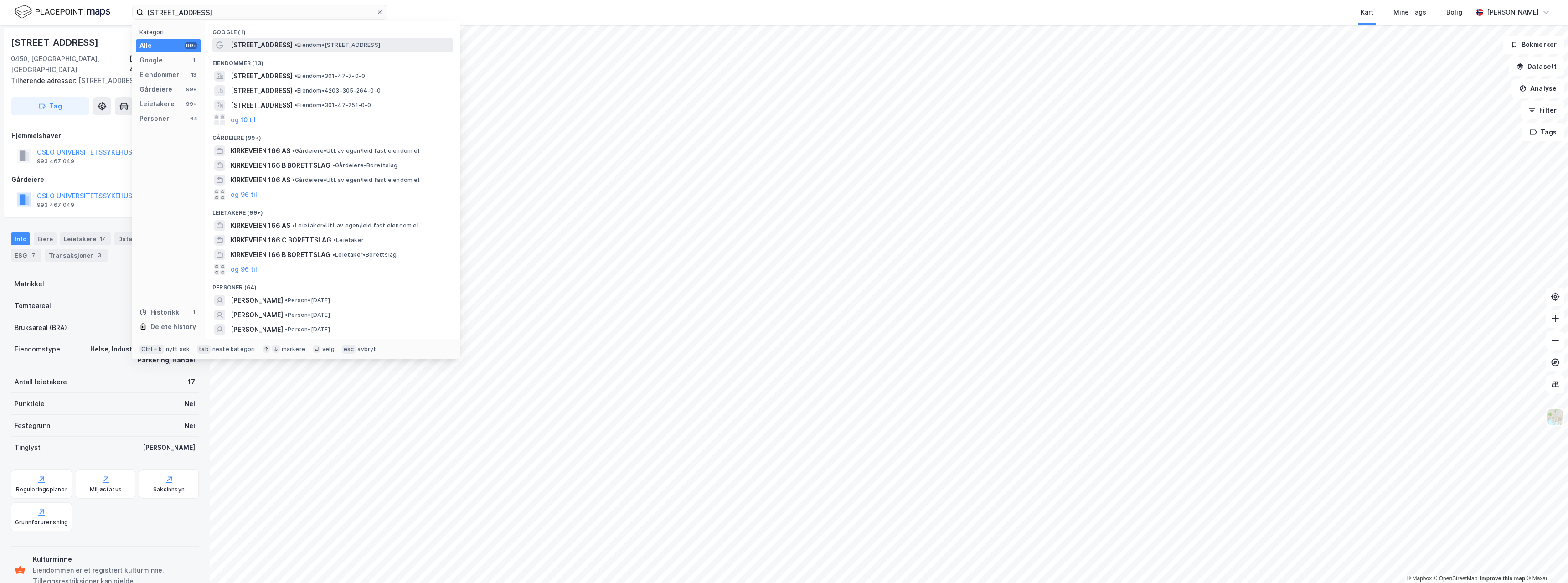
click at [275, 46] on span "[STREET_ADDRESS]" at bounding box center [262, 46] width 62 height 11
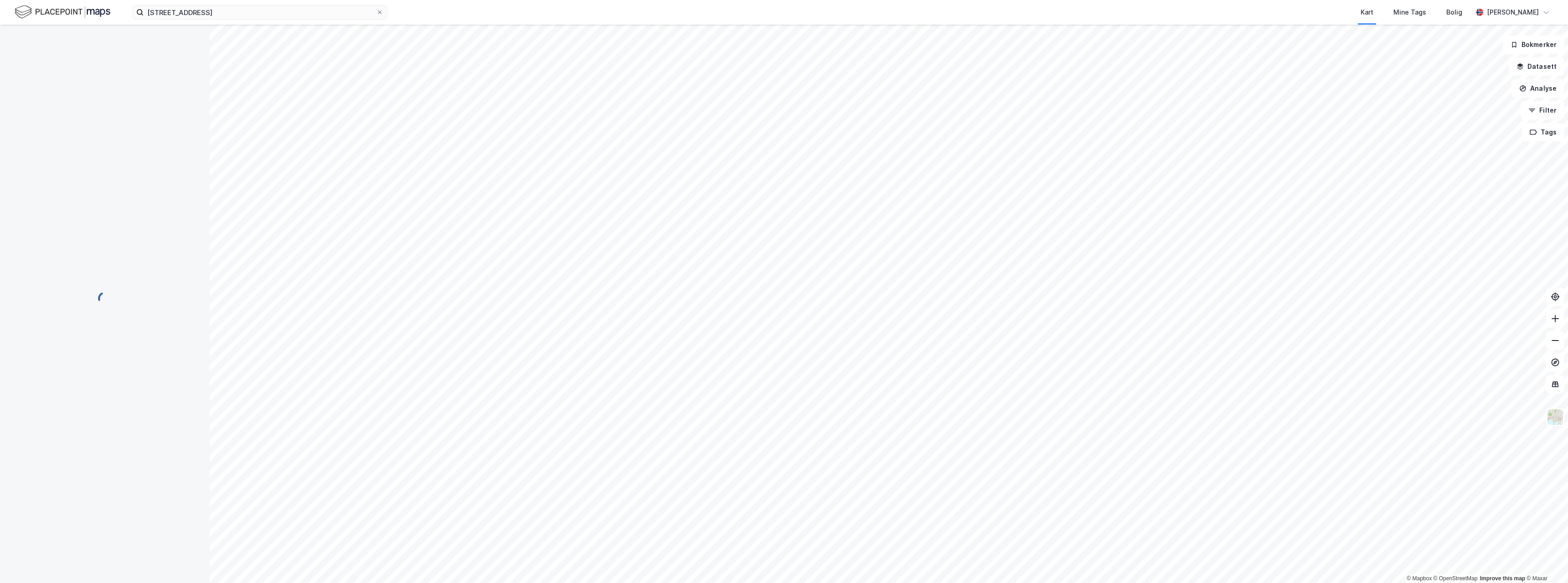
scroll to position [1, 0]
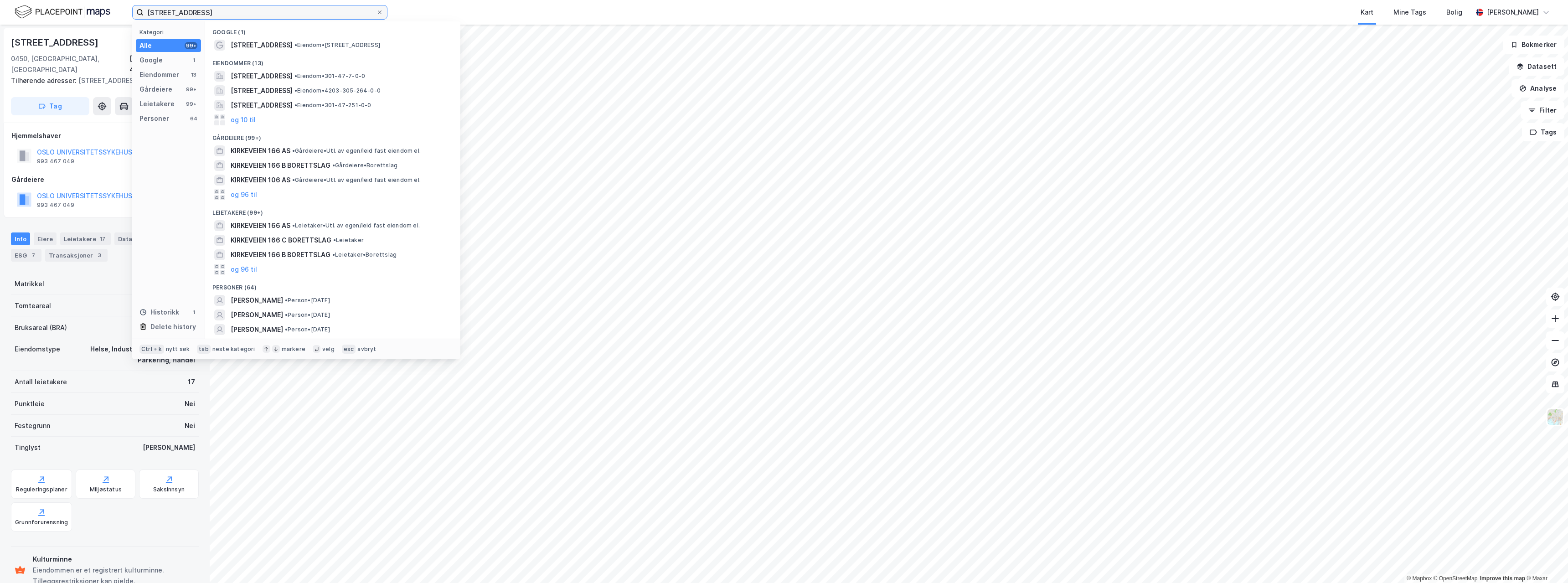
click at [285, 12] on input "[STREET_ADDRESS]" at bounding box center [259, 12] width 232 height 14
paste input "IWI 072 Ydalir"
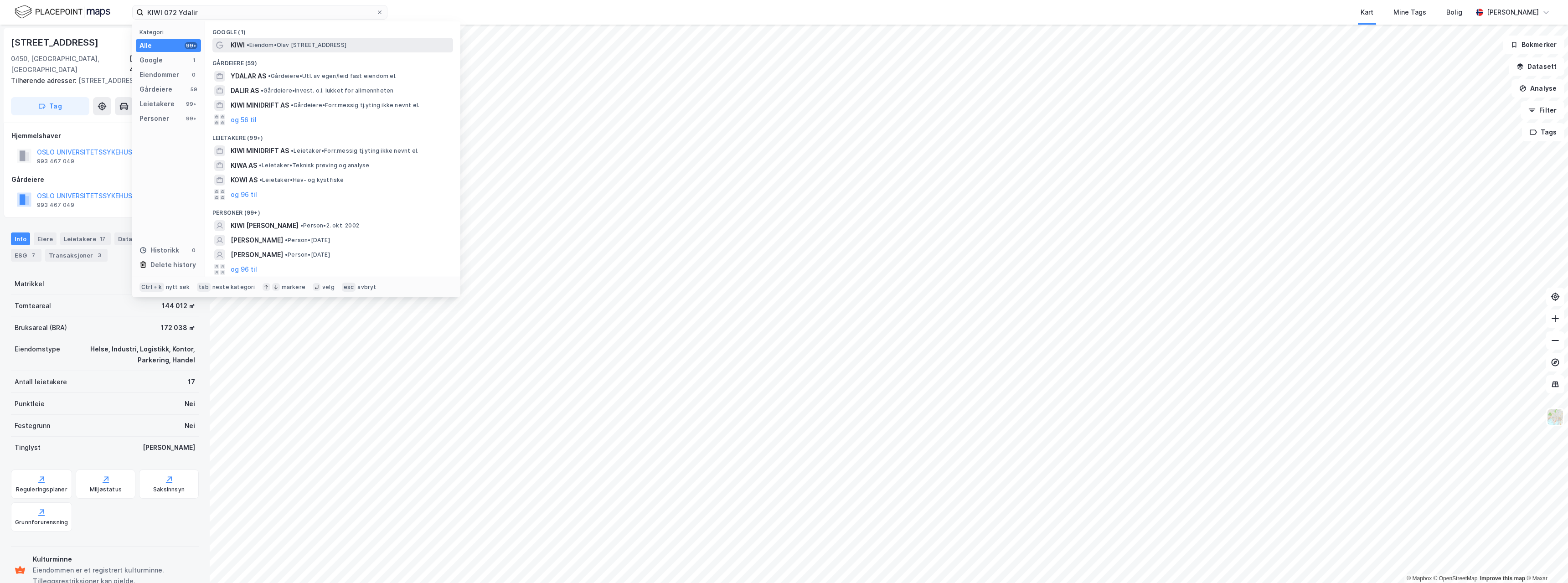
click at [273, 43] on span "• Eiendom • [PERSON_NAME][STREET_ADDRESS]" at bounding box center [296, 45] width 100 height 7
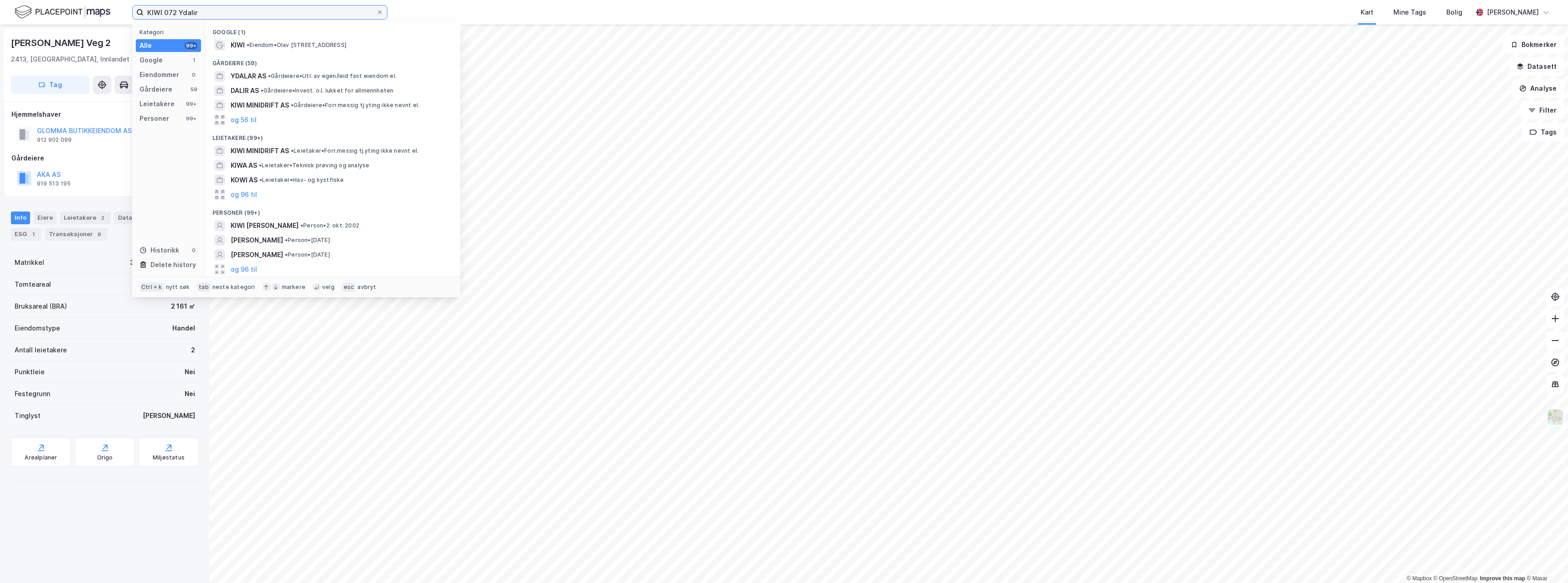
click at [353, 12] on input "KIWI 072 Ydalir" at bounding box center [259, 12] width 232 height 14
paste input "SPAR Geilo"
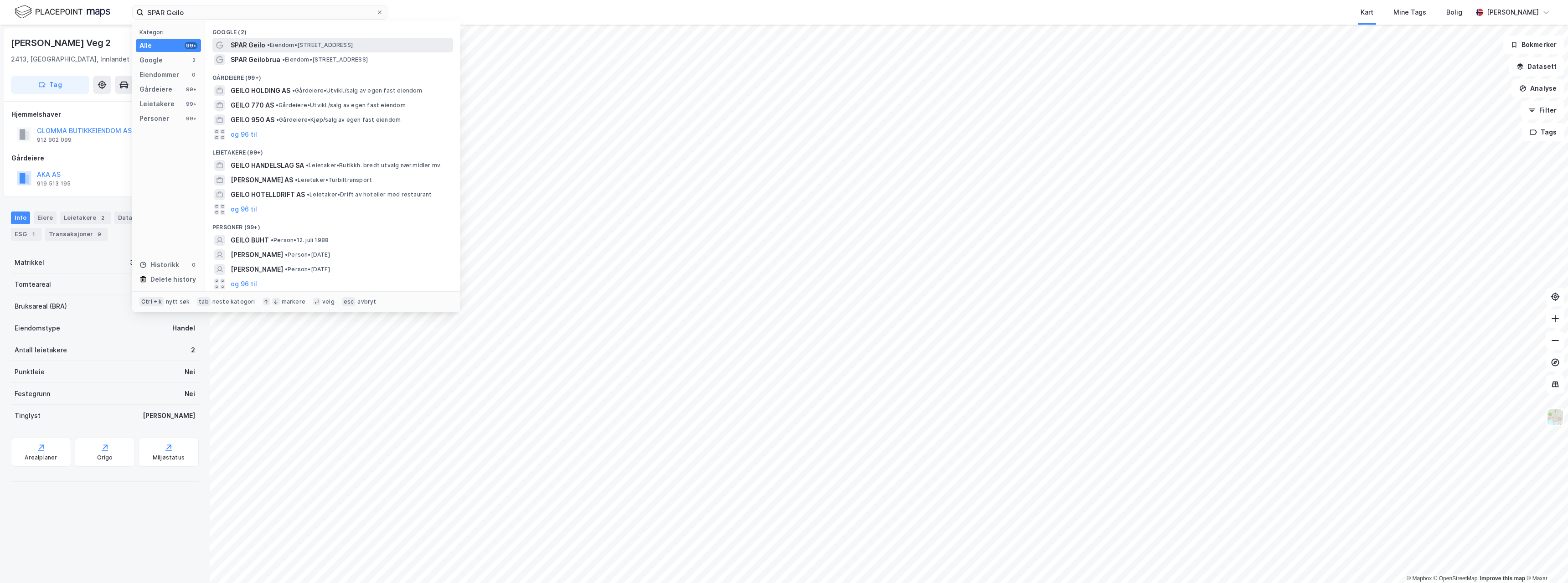
click at [255, 46] on span "SPAR Geilo" at bounding box center [247, 46] width 34 height 11
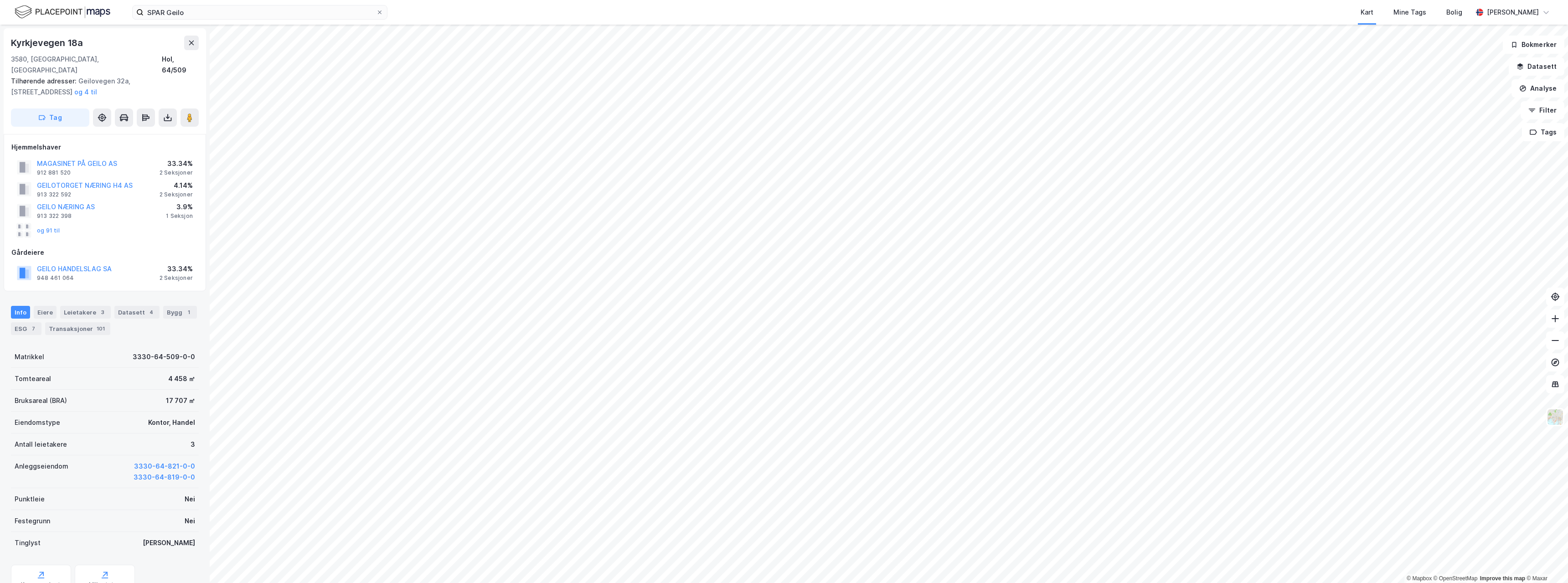
scroll to position [1, 0]
click at [50, 306] on div "Eiere" at bounding box center [45, 312] width 23 height 13
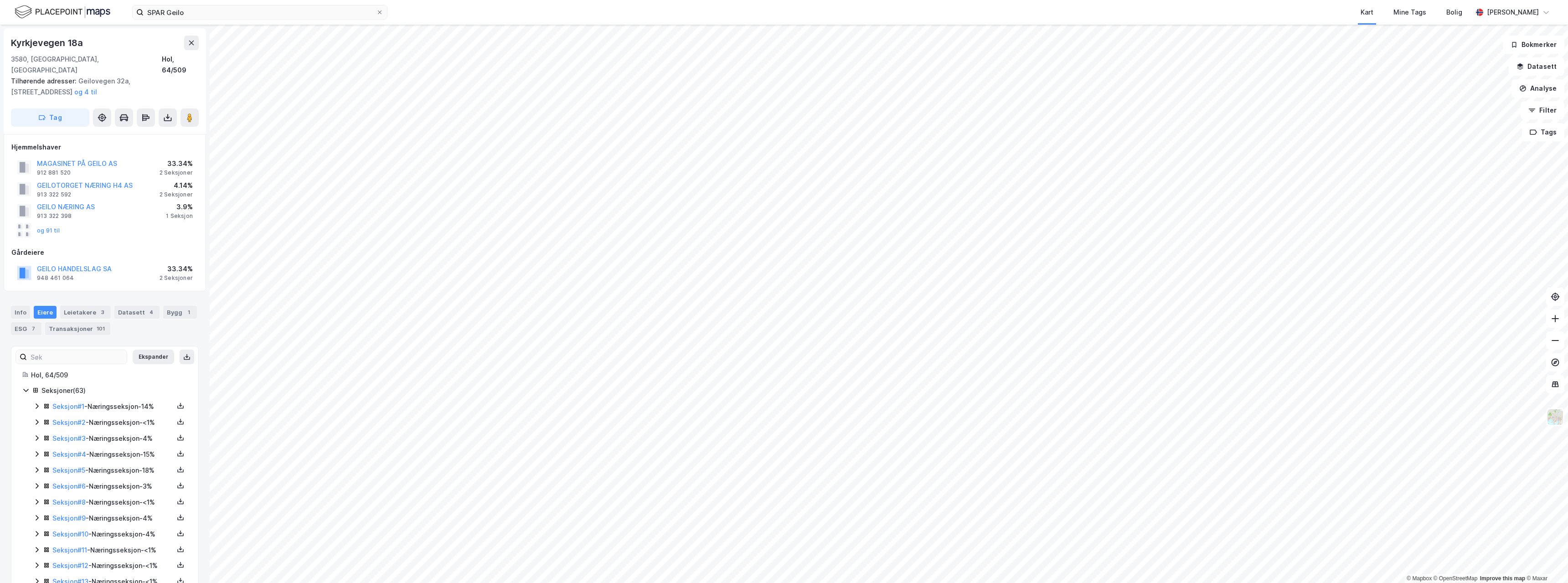
click at [108, 401] on div "Seksjon # 1 - Næringsseksjon - 14%" at bounding box center [113, 407] width 121 height 11
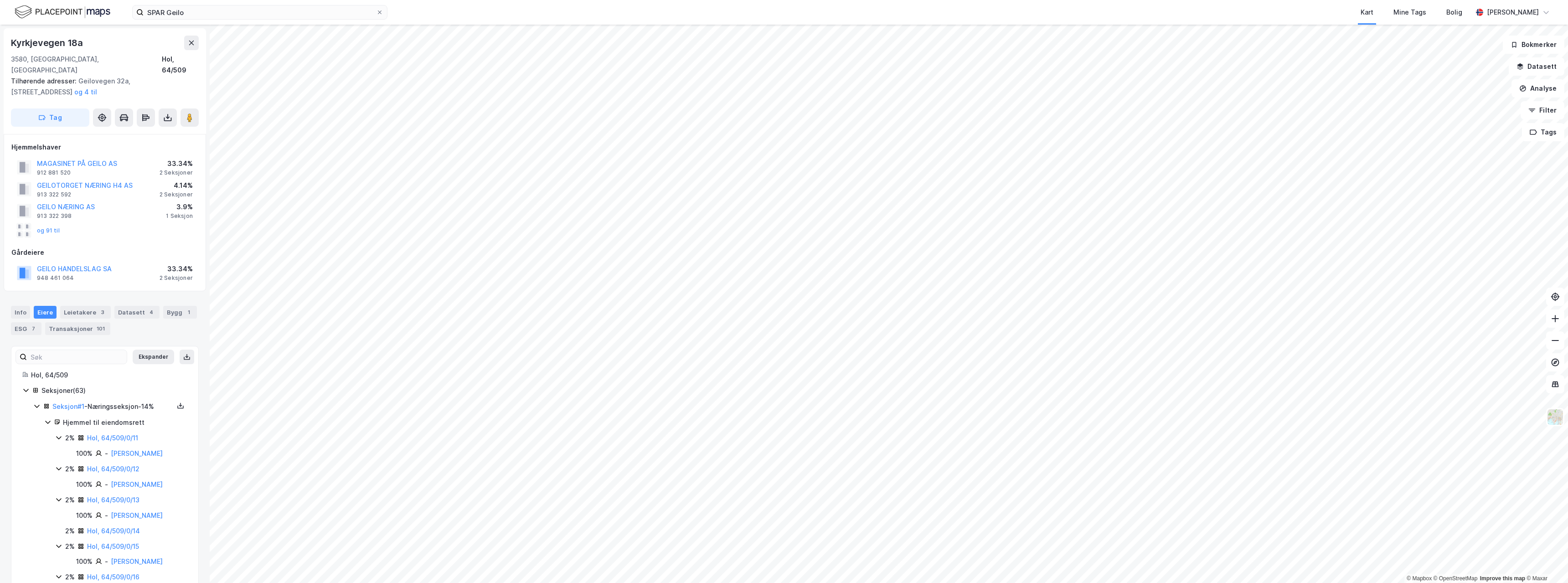
click at [108, 401] on div "Seksjon # 1 - Næringsseksjon - 14%" at bounding box center [113, 407] width 121 height 11
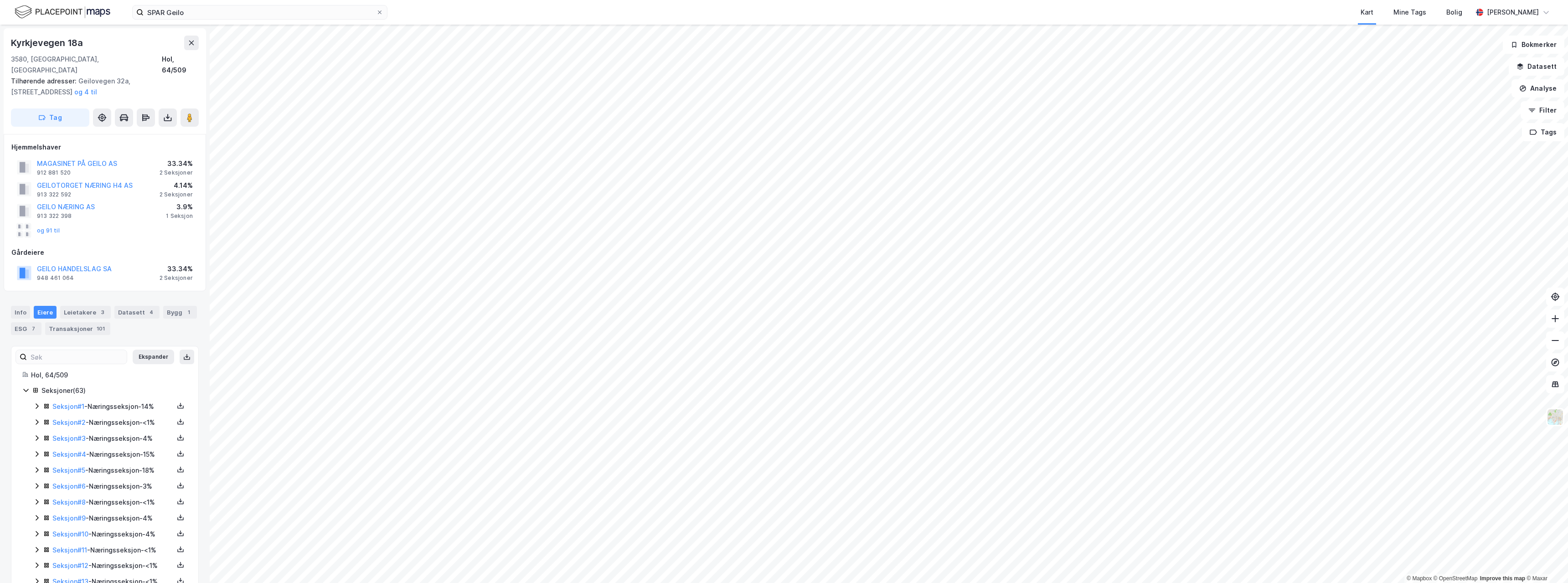
click at [106, 417] on div "Seksjon # 2 - Næringsseksjon - <1%" at bounding box center [113, 422] width 121 height 11
click at [107, 433] on div "Seksjon # 3 - Næringsseksjon - 4%" at bounding box center [113, 438] width 121 height 11
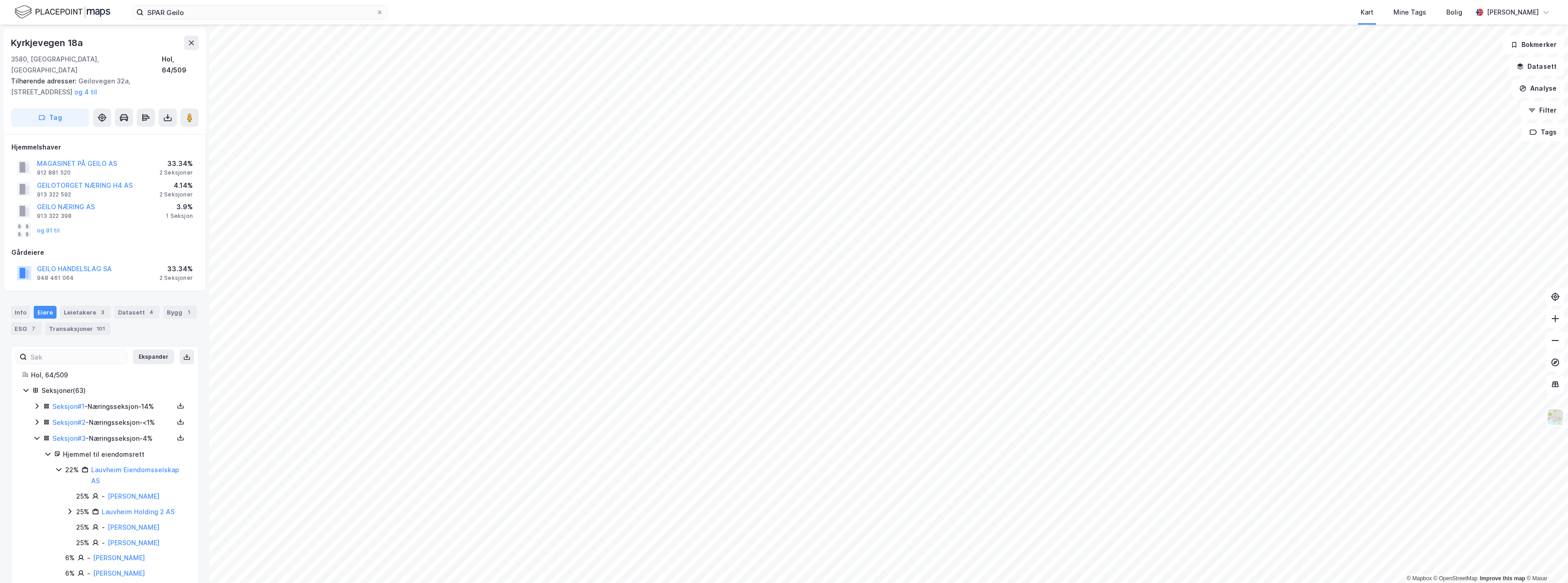
click at [107, 433] on div "Seksjon # 3 - Næringsseksjon - 4%" at bounding box center [113, 438] width 121 height 11
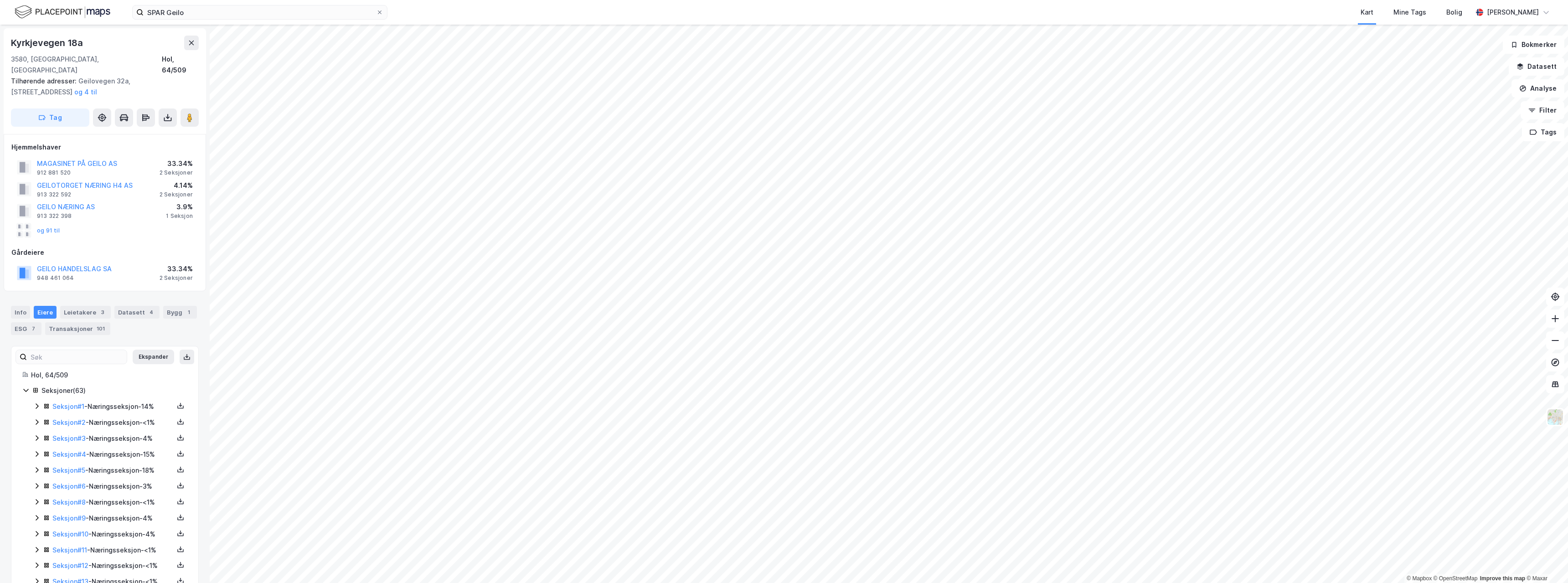
click at [107, 449] on div "Seksjon # 4 - Næringsseksjon - 15%" at bounding box center [113, 454] width 121 height 11
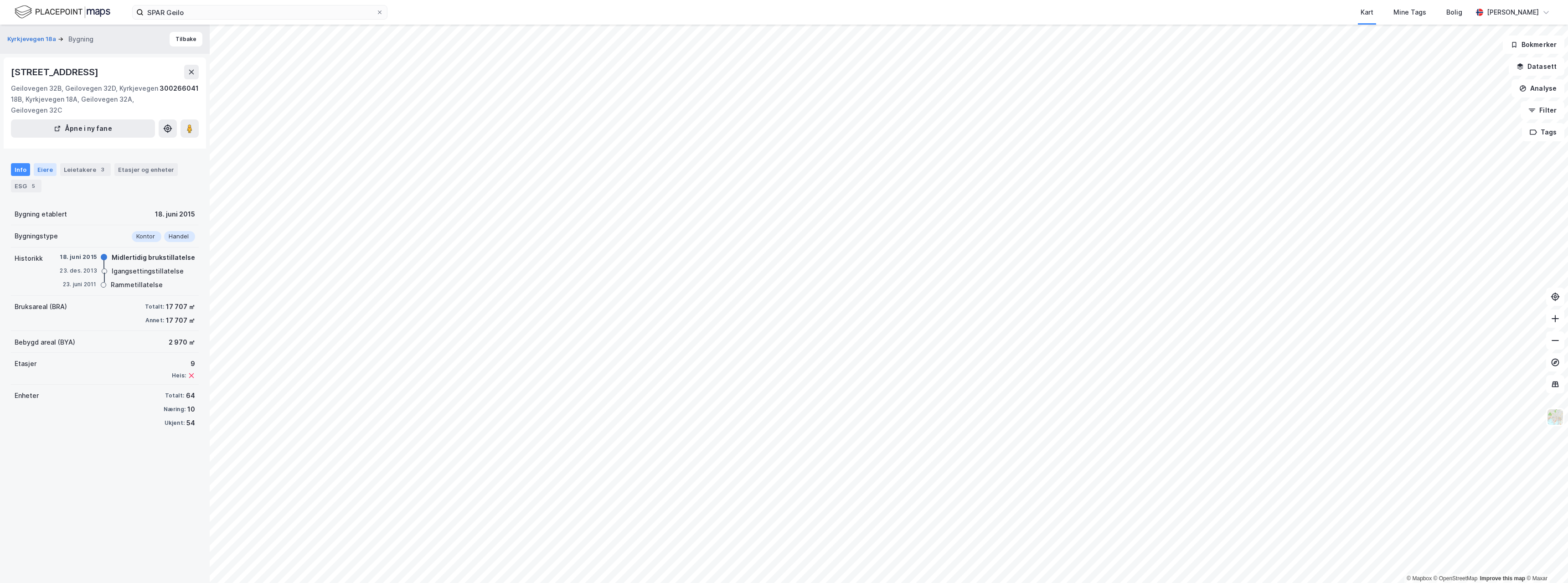
click at [49, 171] on div "Eiere" at bounding box center [45, 169] width 23 height 13
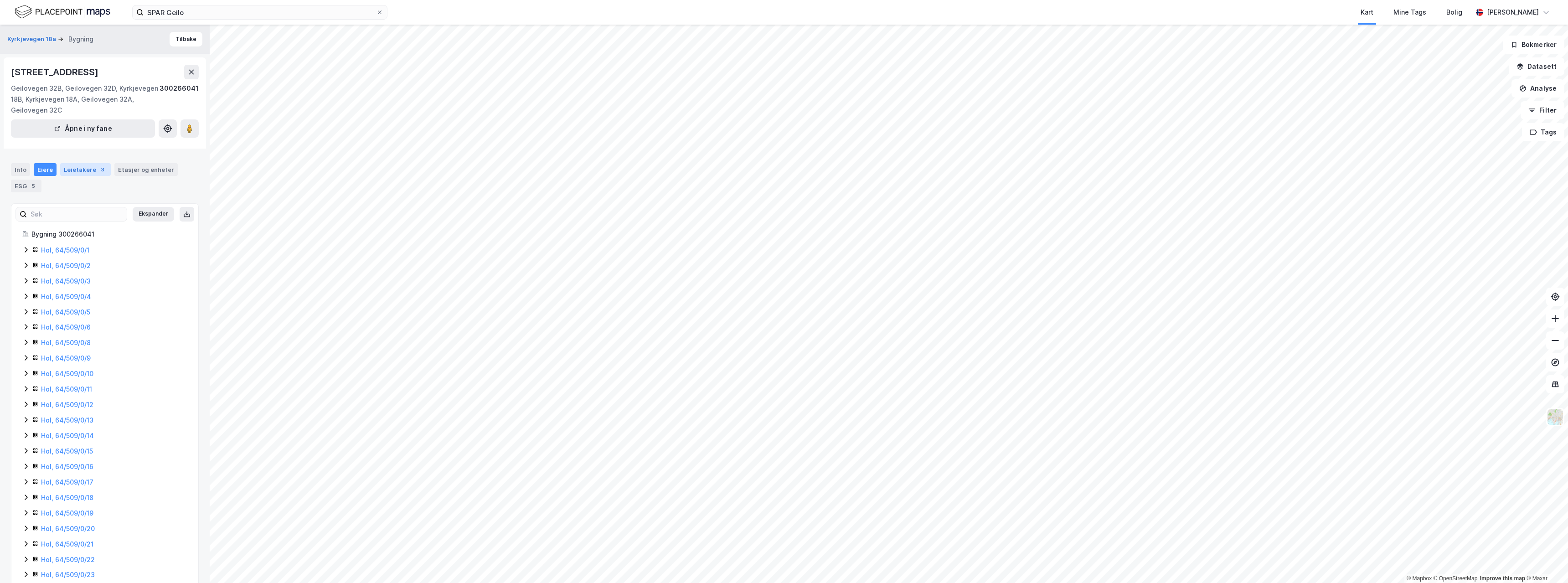
click at [89, 167] on div "Leietakere 3" at bounding box center [85, 169] width 50 height 13
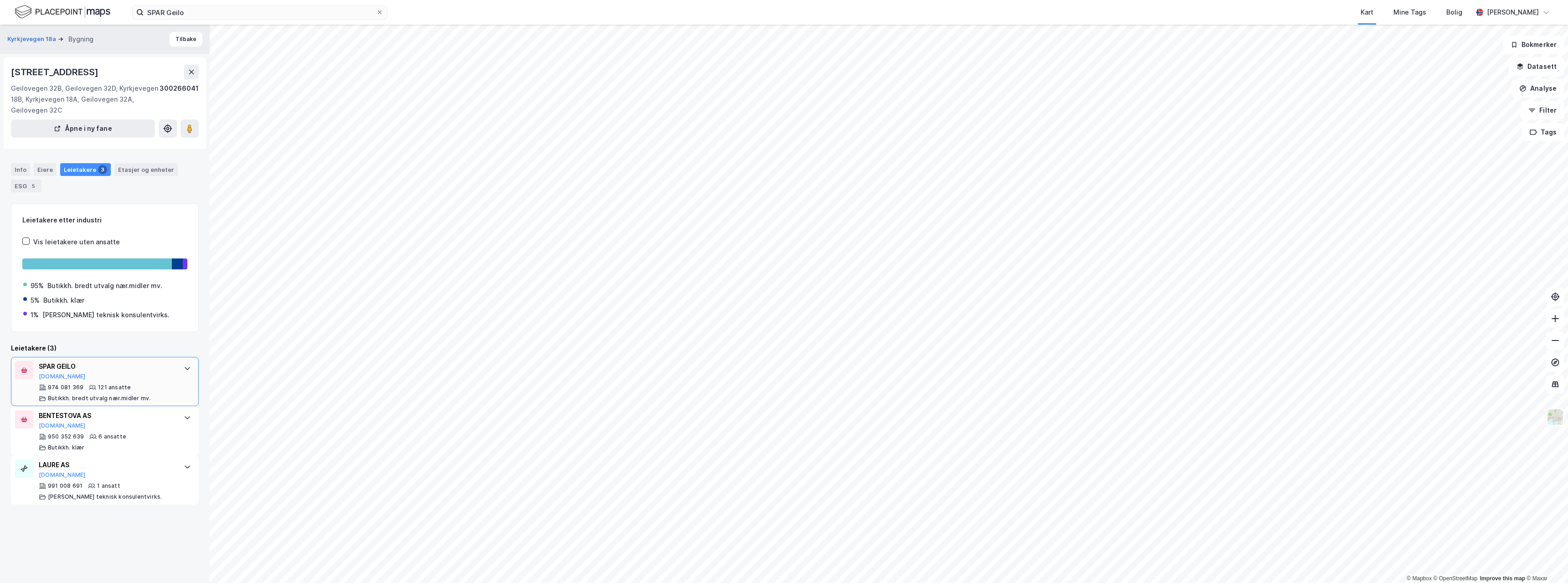
click at [104, 372] on div "SPAR GEILO [DOMAIN_NAME]" at bounding box center [107, 371] width 136 height 19
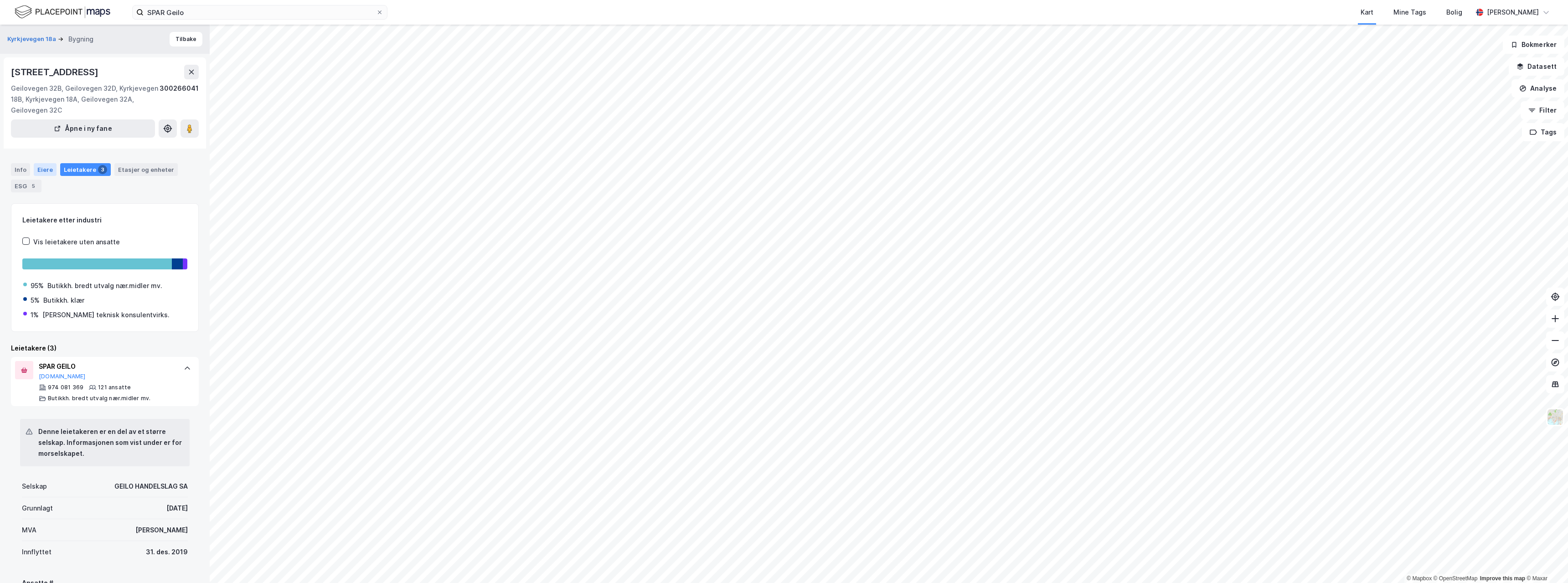
click at [52, 171] on div "Eiere" at bounding box center [45, 169] width 23 height 13
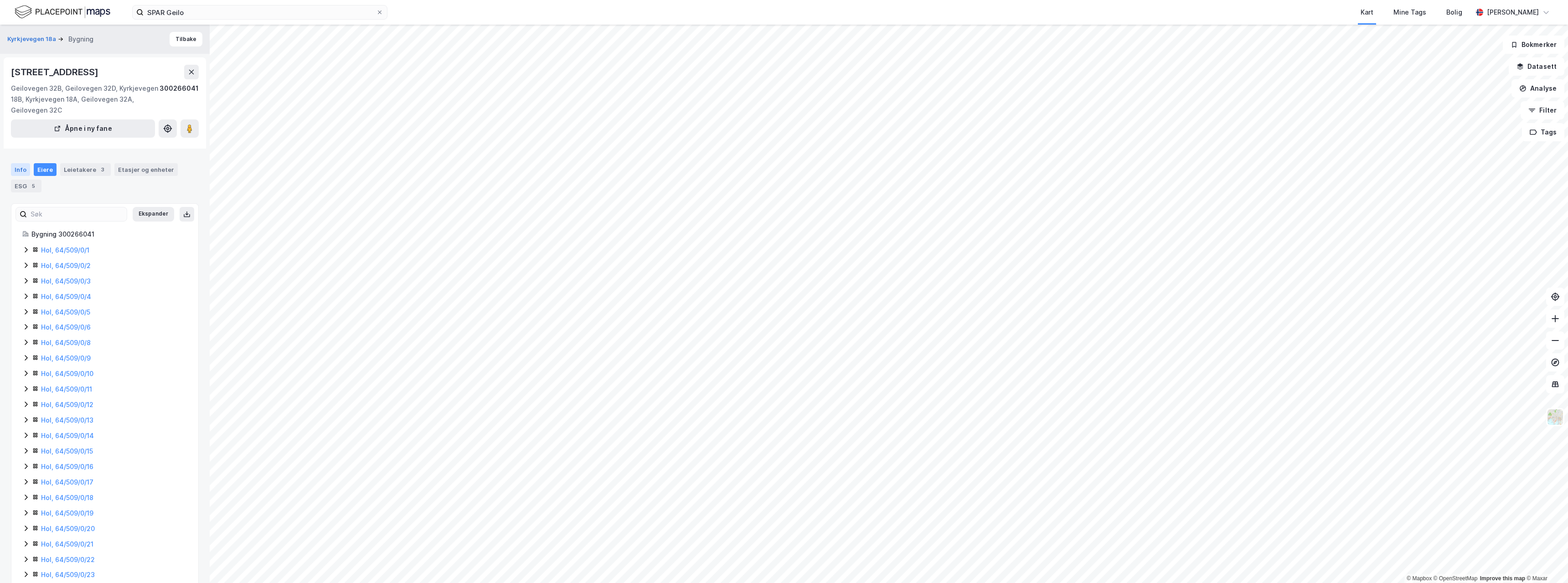
click at [18, 165] on div "Info" at bounding box center [21, 169] width 19 height 13
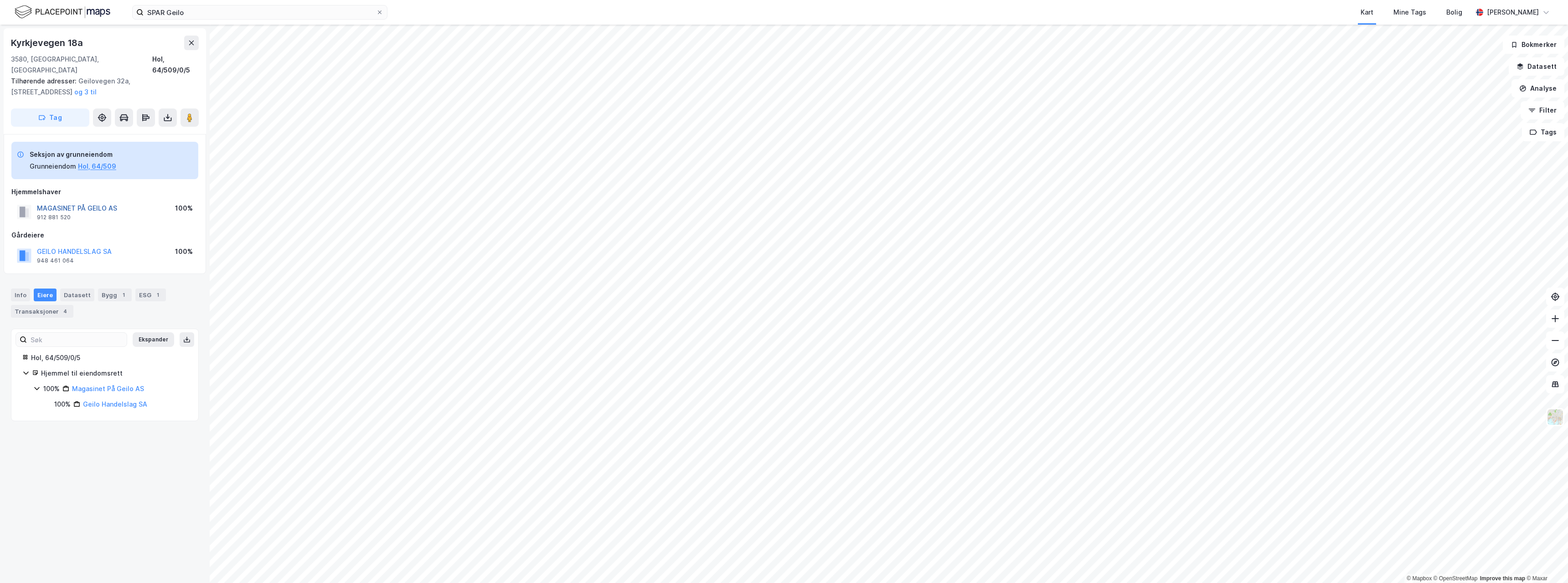
click at [0, 0] on button "MAGASINET PÅ GEILO AS" at bounding box center [0, 0] width 0 height 0
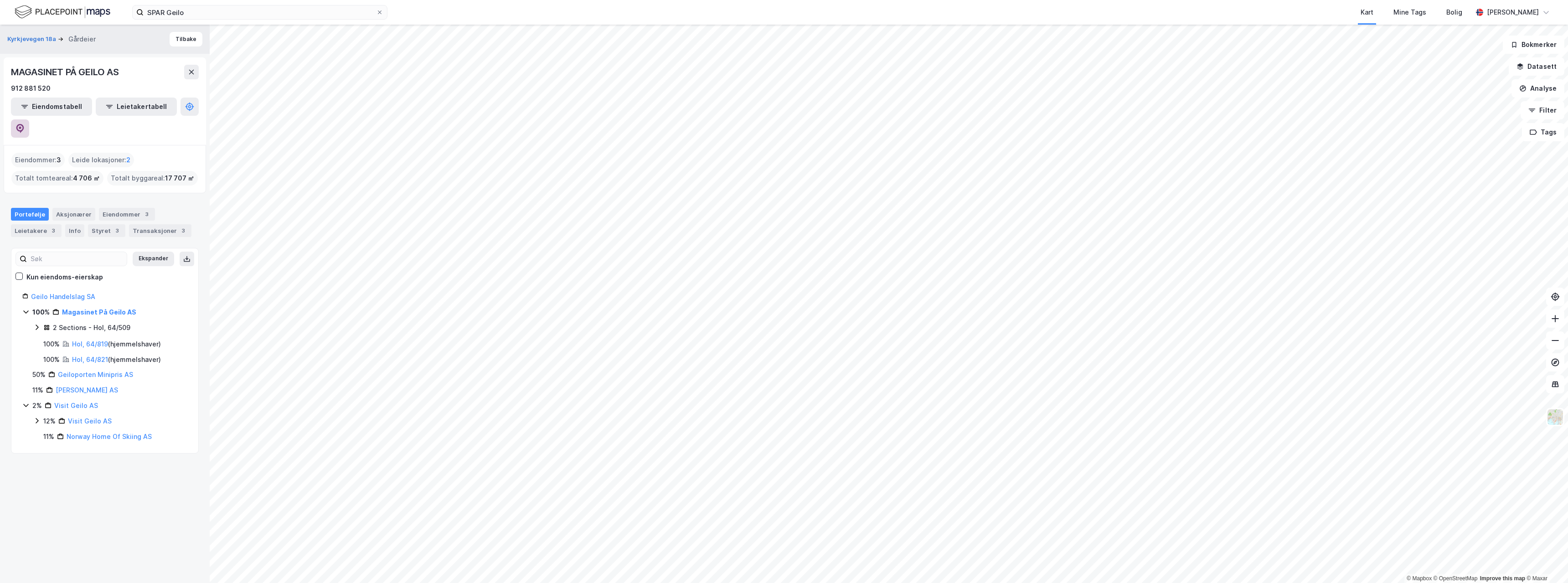
click at [24, 124] on icon at bounding box center [21, 128] width 8 height 9
click at [187, 12] on input "SPAR Geilo" at bounding box center [259, 12] width 232 height 14
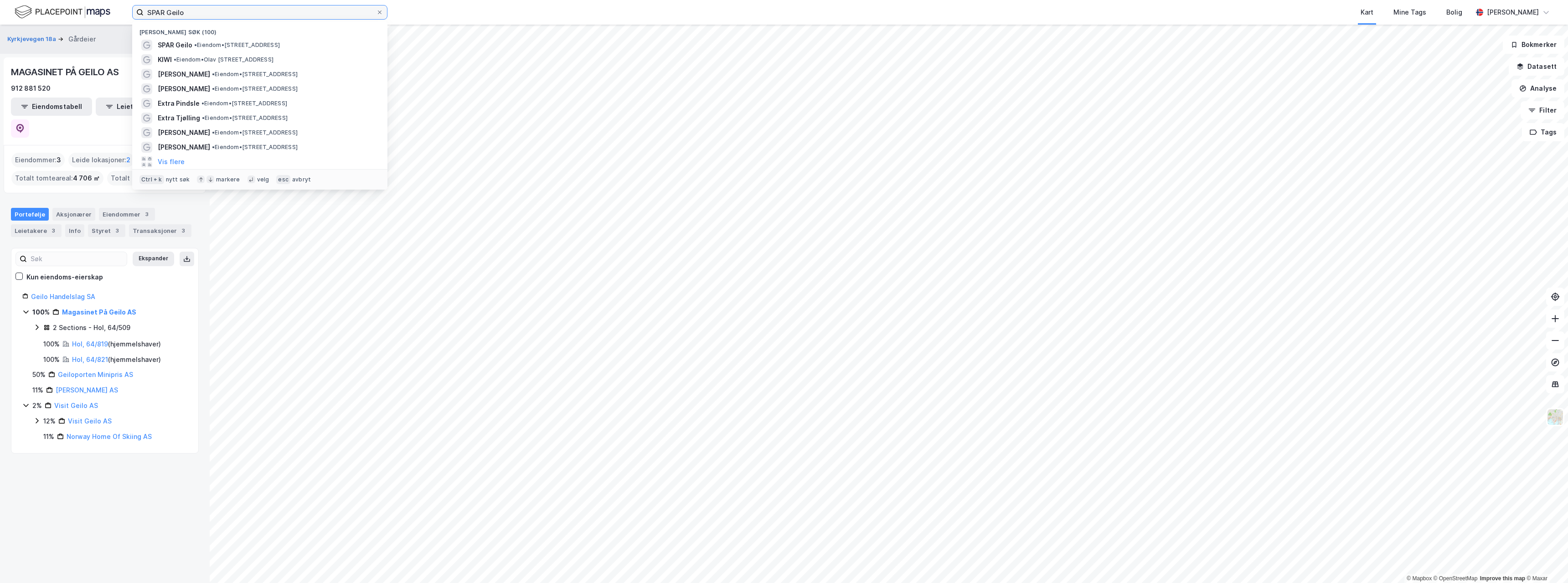
paste input "KIWI 026 Øyer"
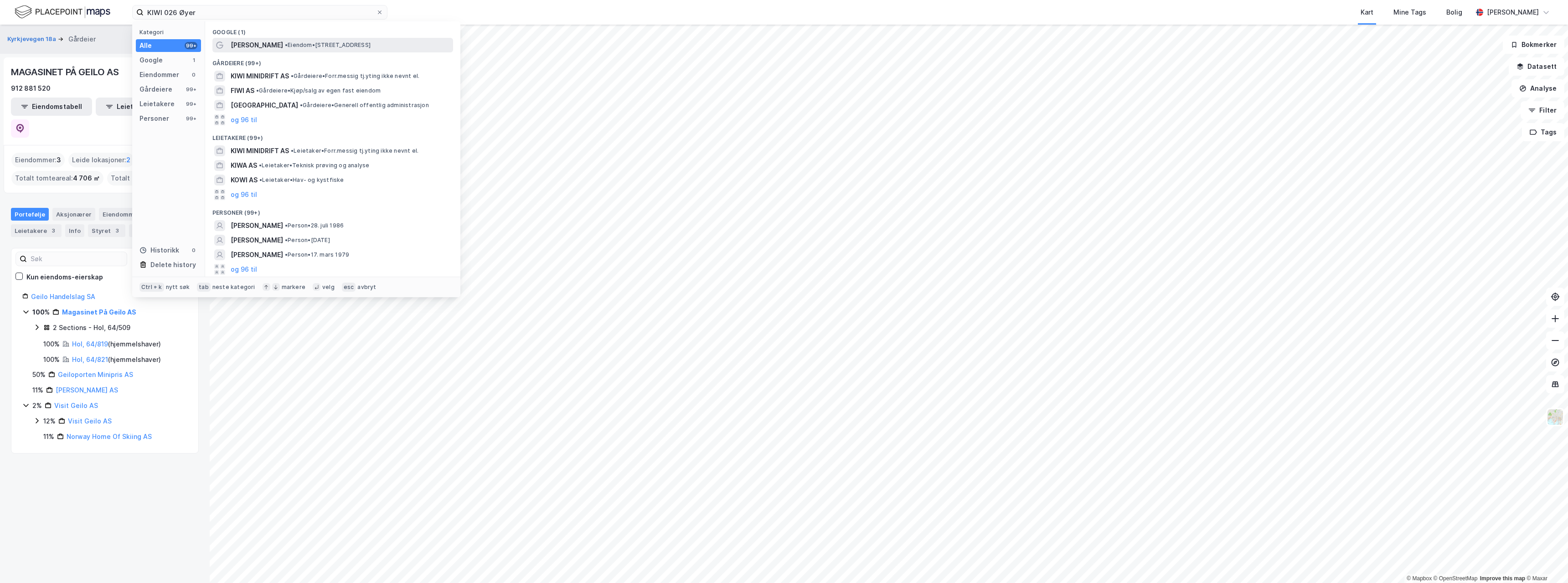
click at [285, 44] on span "• Eiendom • [STREET_ADDRESS]" at bounding box center [327, 45] width 85 height 7
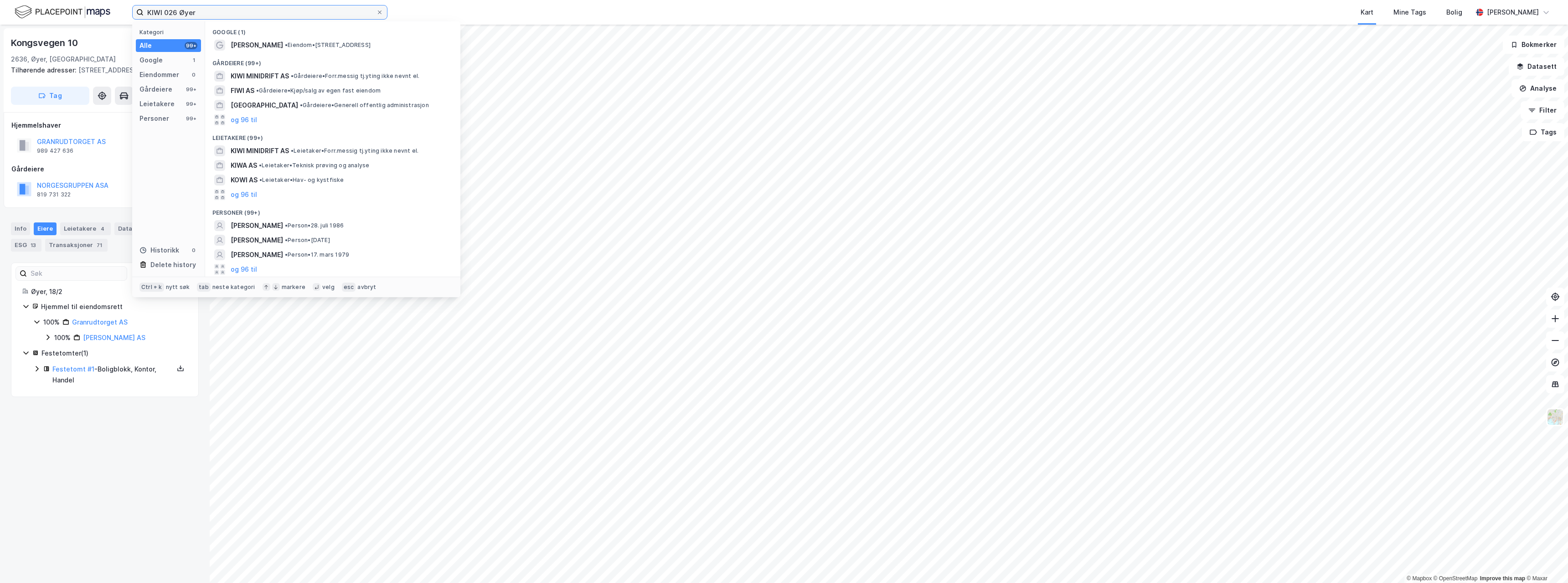
click at [218, 16] on input "KIWI 026 Øyer" at bounding box center [259, 12] width 232 height 14
paste input "52 Ål"
click at [259, 41] on div "KIWI Ål • Eiendom • [STREET_ADDRESS]" at bounding box center [341, 46] width 220 height 11
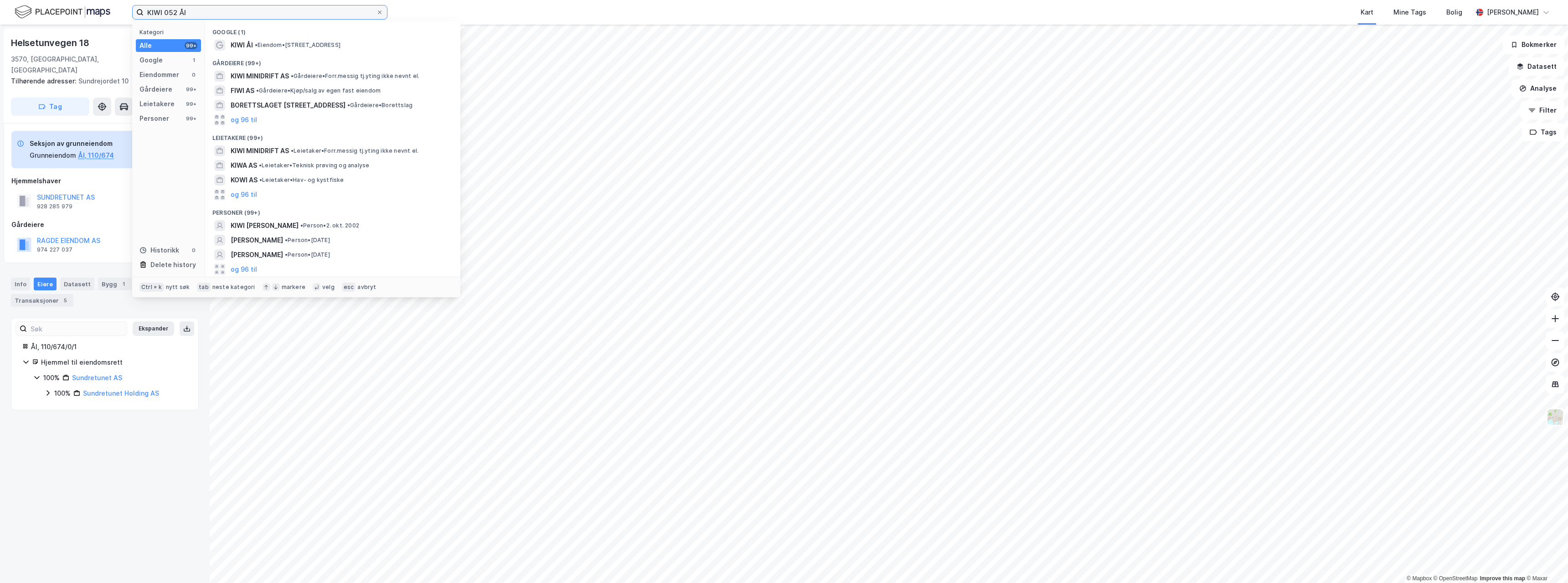
drag, startPoint x: 172, startPoint y: 14, endPoint x: 107, endPoint y: 14, distance: 65.0
click at [107, 14] on div "KIWI 052 Ål Kategori Alle 99+ Google 1 Eiendommer 0 Gårdeiere 99+ Leietakere 99…" at bounding box center [784, 12] width 1568 height 25
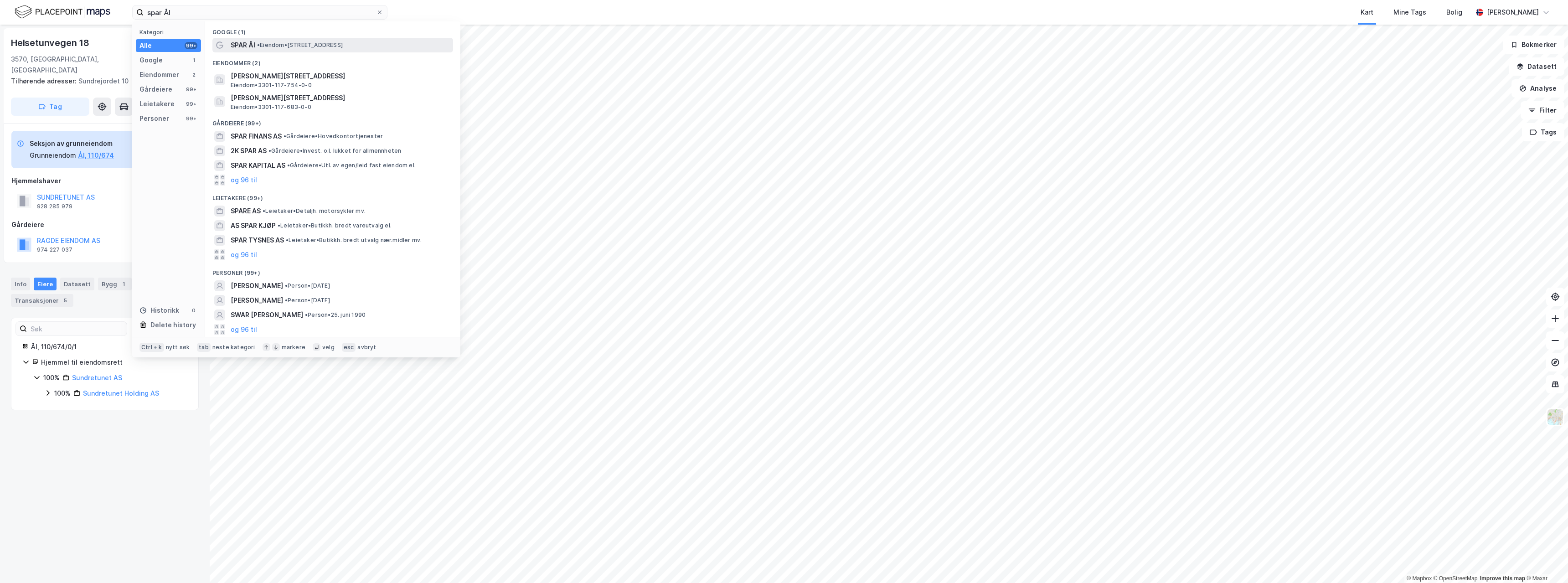
click at [315, 43] on span "• Eiendom • [STREET_ADDRESS]" at bounding box center [299, 45] width 85 height 7
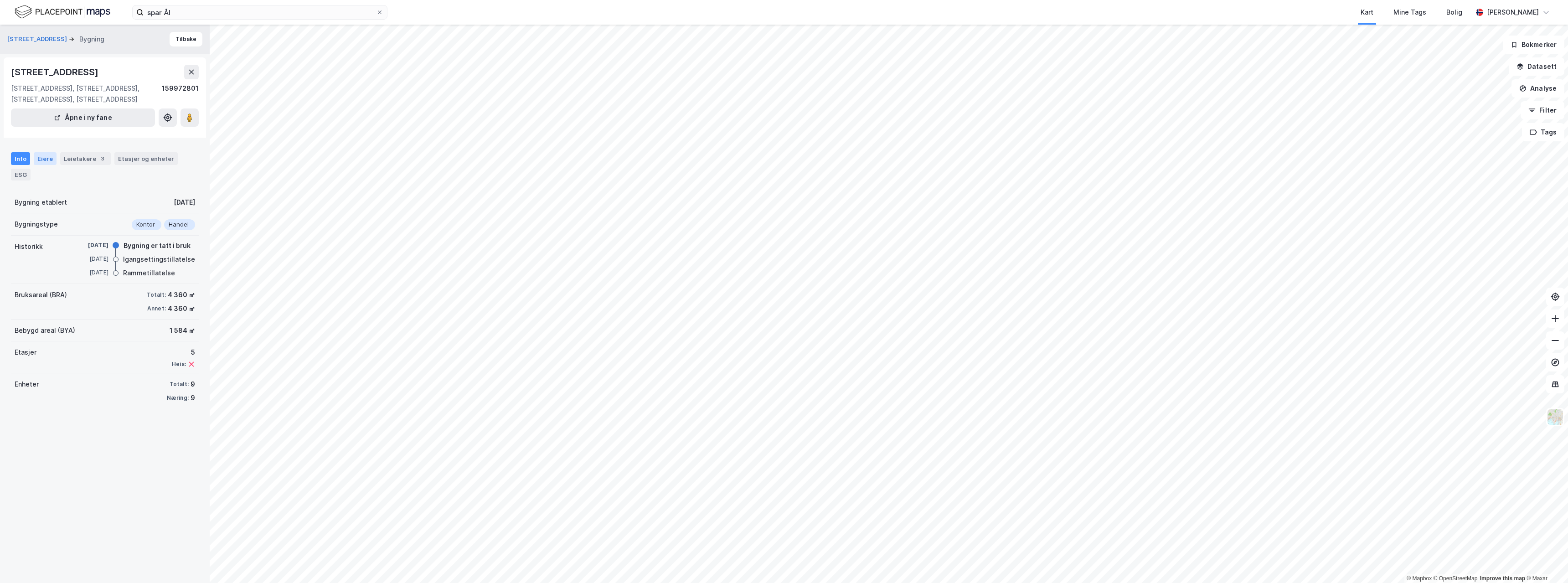
click at [36, 157] on div "Eiere" at bounding box center [45, 159] width 23 height 13
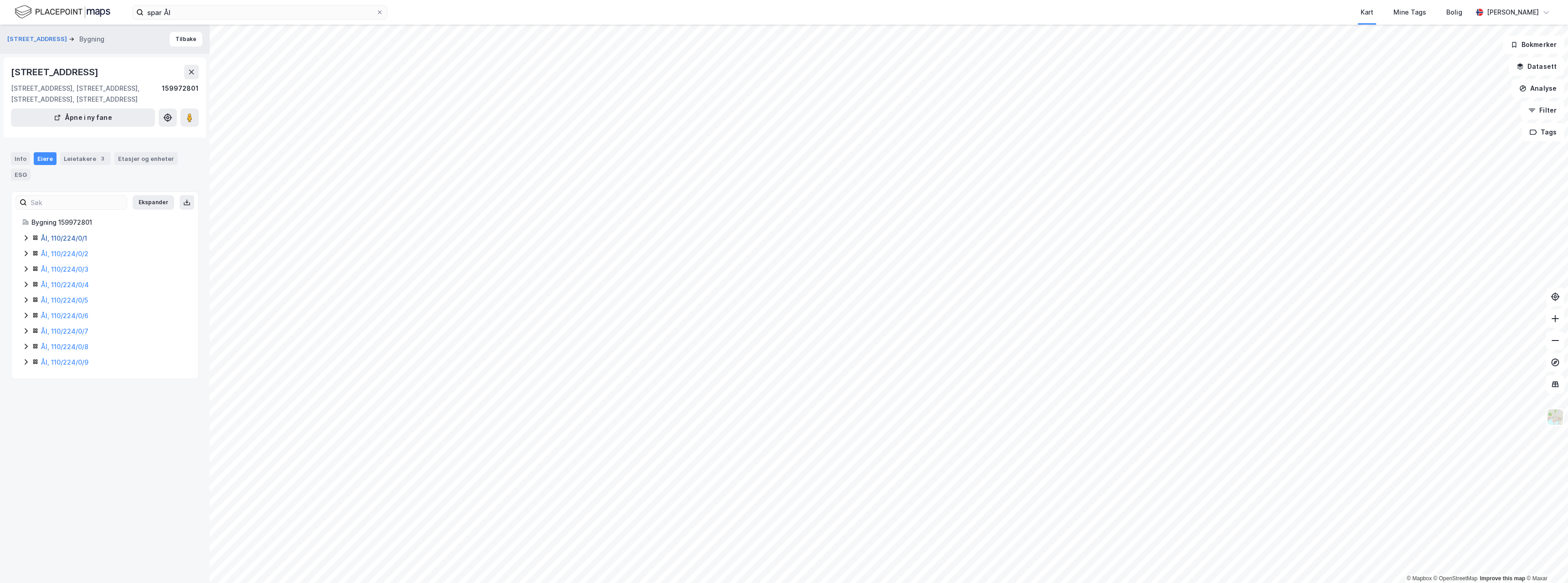
click at [53, 240] on link "Ål, 110/224/0/1" at bounding box center [64, 238] width 46 height 8
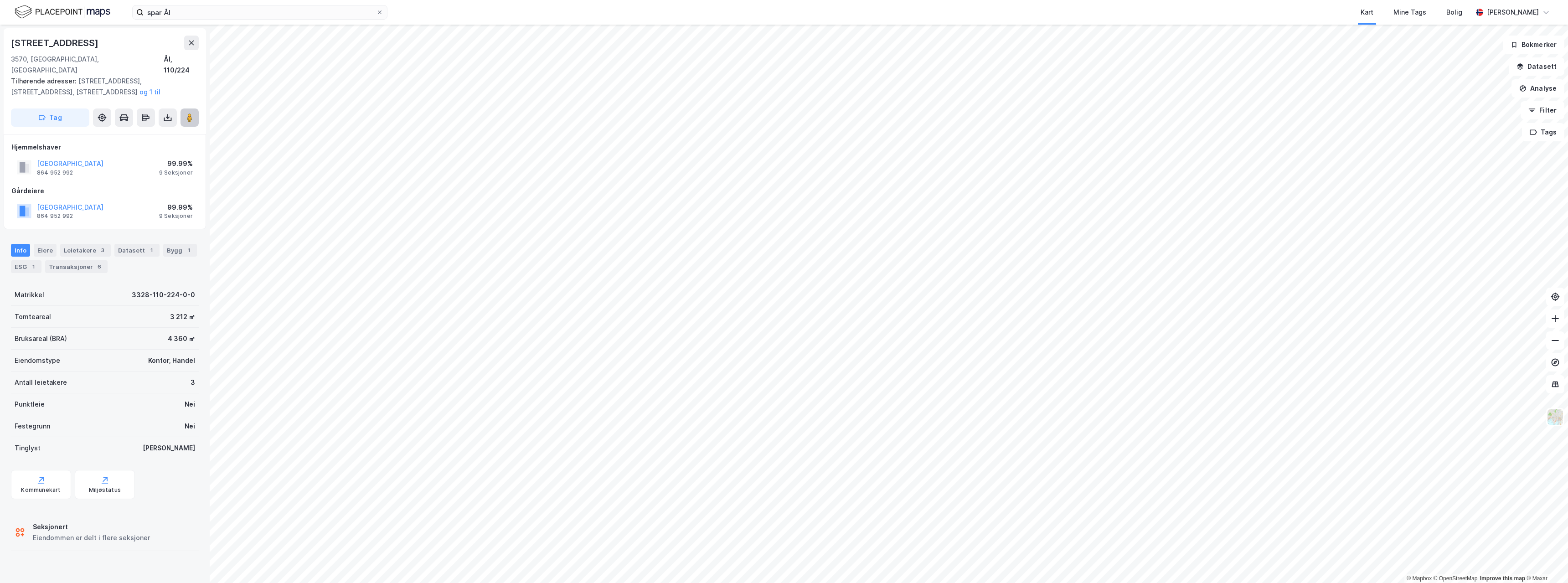
click at [194, 113] on icon at bounding box center [189, 117] width 9 height 9
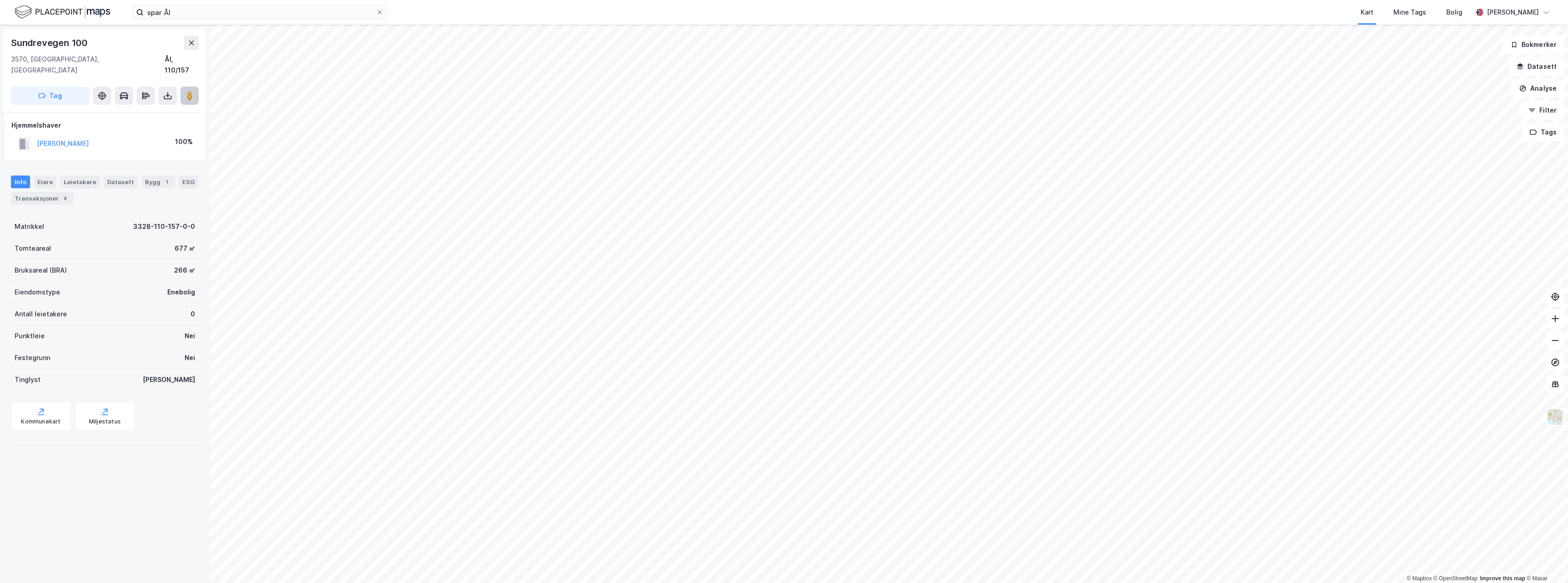
click at [189, 91] on image at bounding box center [189, 95] width 6 height 9
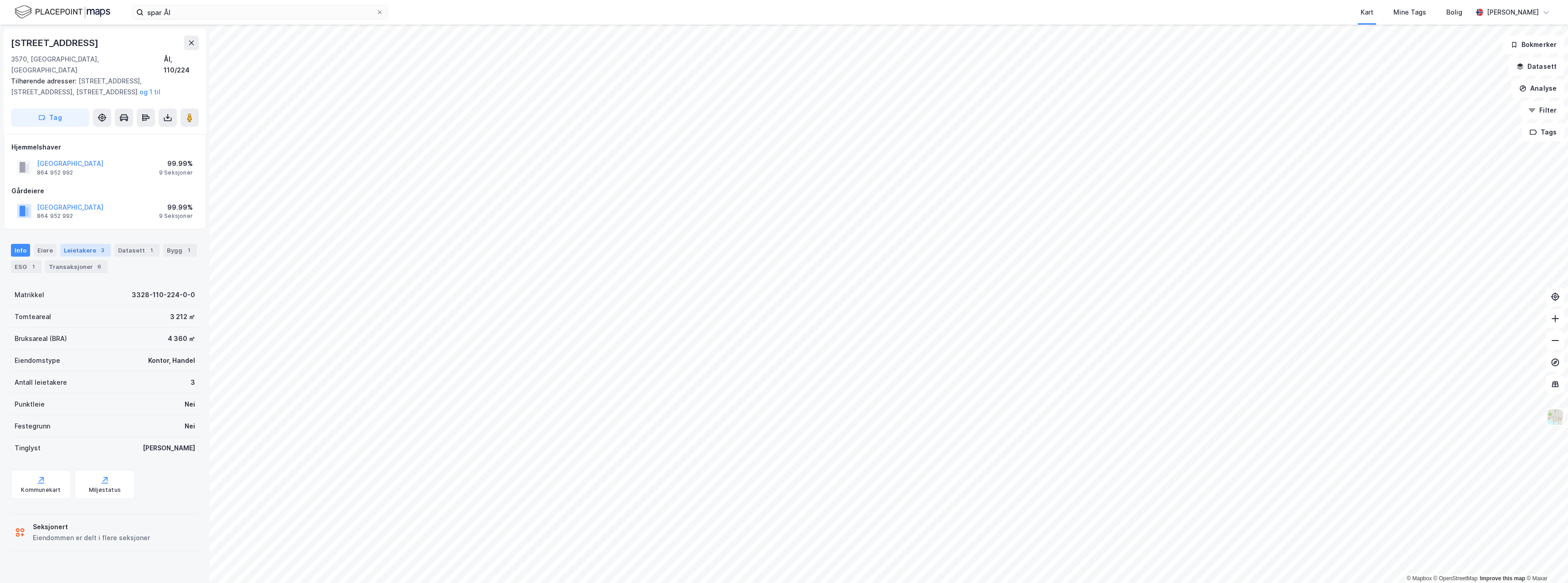
click at [73, 244] on div "Leietakere 3" at bounding box center [85, 250] width 50 height 13
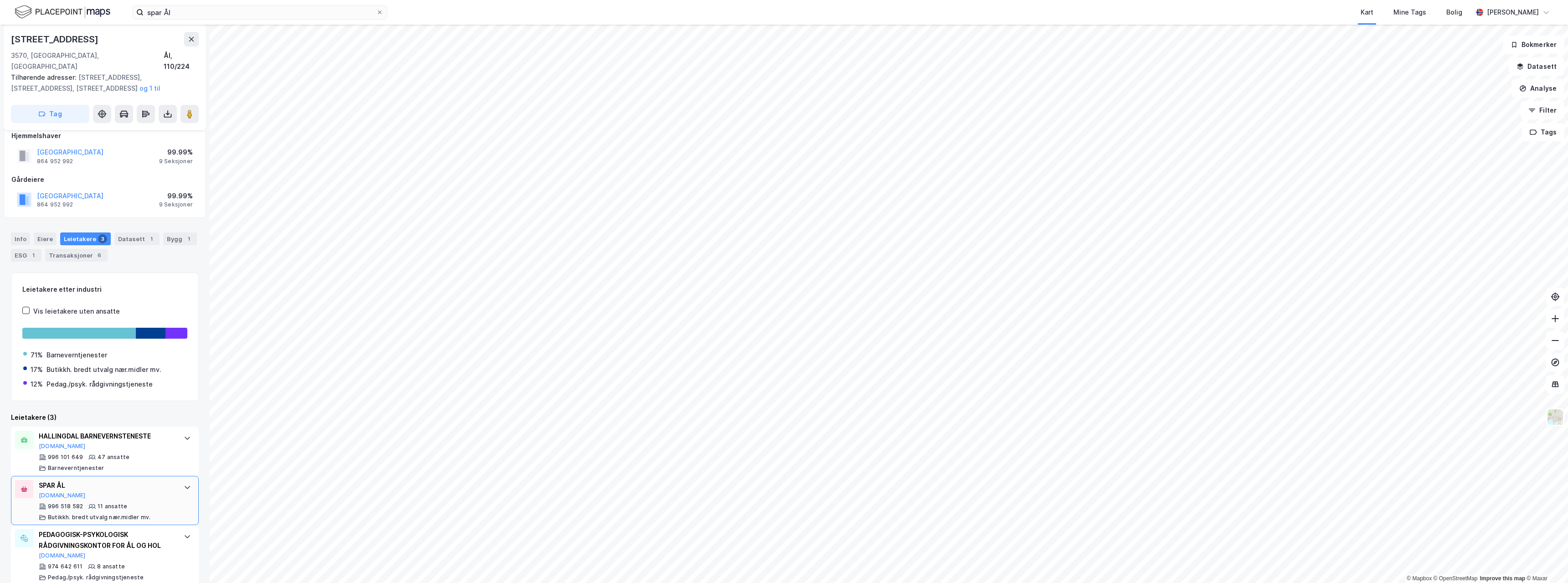
scroll to position [14, 0]
click at [50, 230] on div "Eiere" at bounding box center [45, 236] width 23 height 13
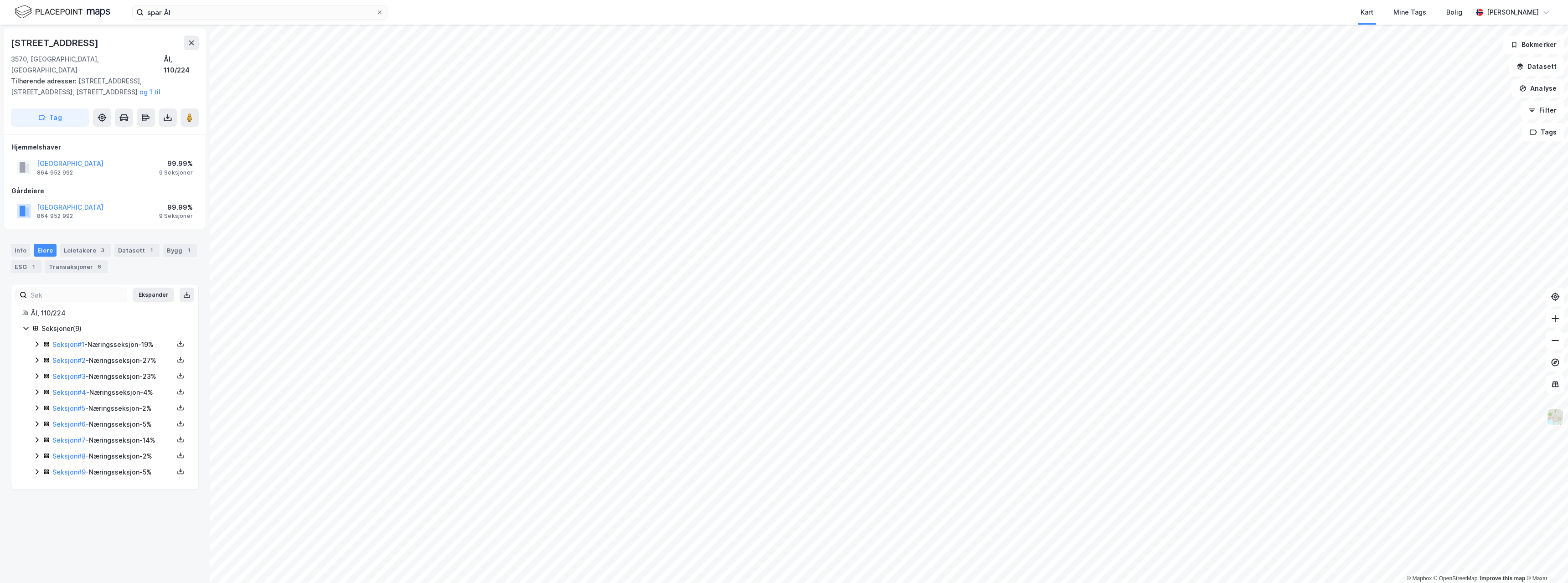
click at [124, 327] on div "Seksjoner ( 9 ) Seksjon # 1 - Næringsseksjon - 19% Seksjon # 2 - Næringsseksjon…" at bounding box center [105, 401] width 165 height 155
click at [124, 339] on div "Seksjon # 1 - Næringsseksjon - 19%" at bounding box center [113, 345] width 121 height 11
click at [125, 339] on div "Seksjon # 1 - Næringsseksjon - 19%" at bounding box center [113, 345] width 121 height 11
click at [125, 355] on div "Seksjon # 2 - Næringsseksjon - 27%" at bounding box center [113, 361] width 121 height 11
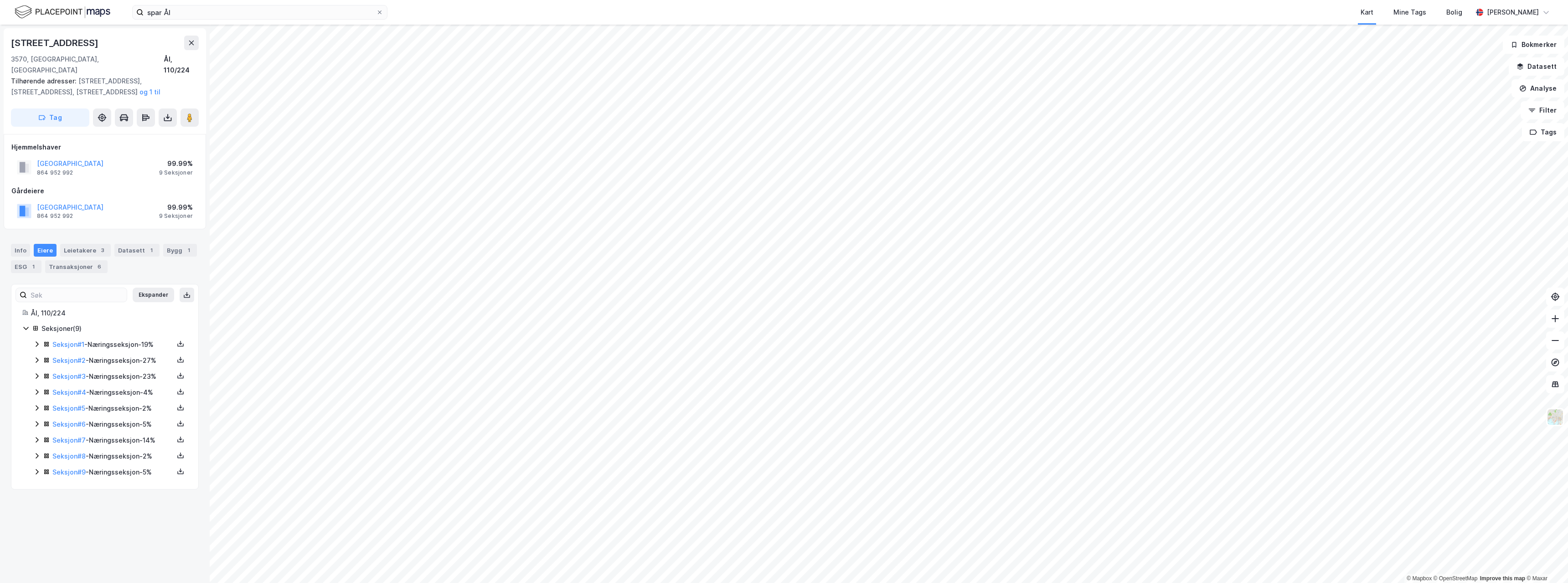
click at [124, 371] on div "Seksjon # 3 - Næringsseksjon - 23%" at bounding box center [113, 377] width 121 height 11
click at [120, 387] on div "Seksjon # 4 - Næringsseksjon - 4%" at bounding box center [113, 393] width 121 height 11
click at [121, 387] on div "Seksjon # 4 - Næringsseksjon - 4%" at bounding box center [113, 393] width 121 height 11
click at [121, 403] on div "Seksjon # 5 - Næringsseksjon - 2%" at bounding box center [113, 409] width 121 height 11
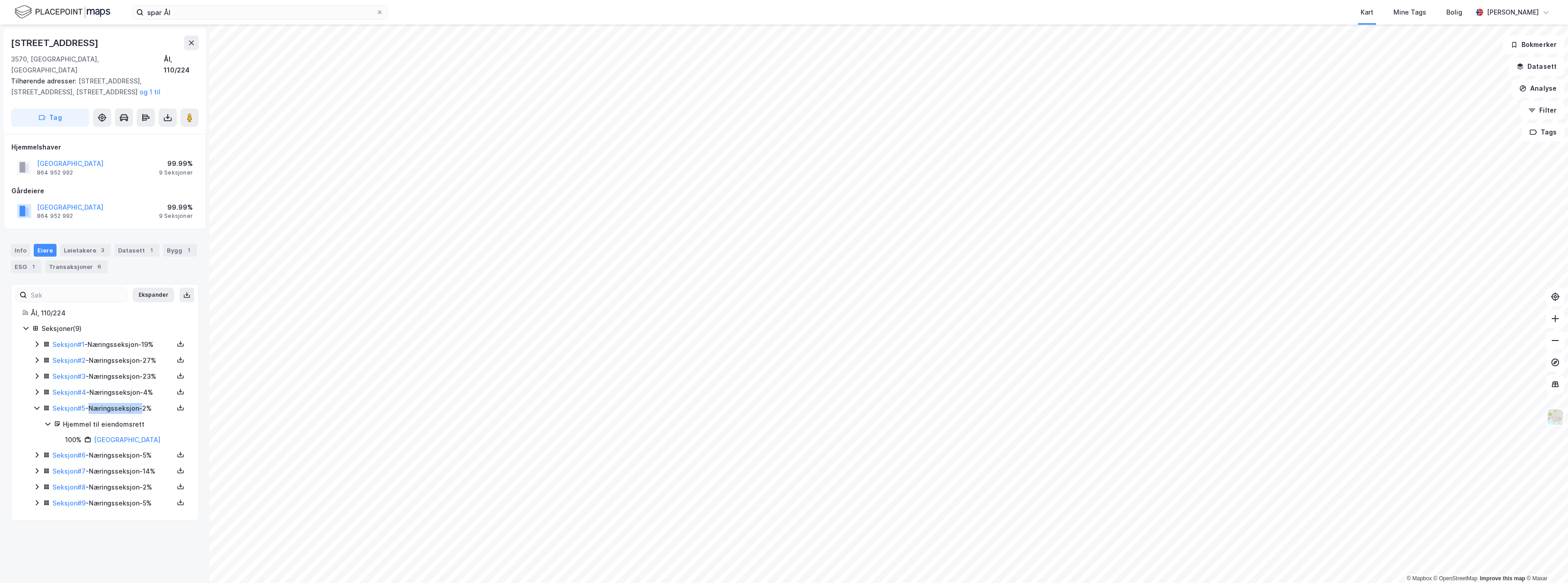
click at [121, 403] on div "Seksjon # 5 - Næringsseksjon - 2%" at bounding box center [113, 409] width 121 height 11
click at [120, 419] on div "Seksjon # 1 - Næringsseksjon - 19% Seksjon # 2 - Næringsseksjon - 27% Seksjon #…" at bounding box center [110, 409] width 154 height 139
click at [122, 419] on div "Seksjon # 6 - Næringsseksjon - 5%" at bounding box center [113, 425] width 121 height 11
click at [121, 435] on div "Seksjon # 7 - Næringsseksjon - 14%" at bounding box center [113, 441] width 121 height 11
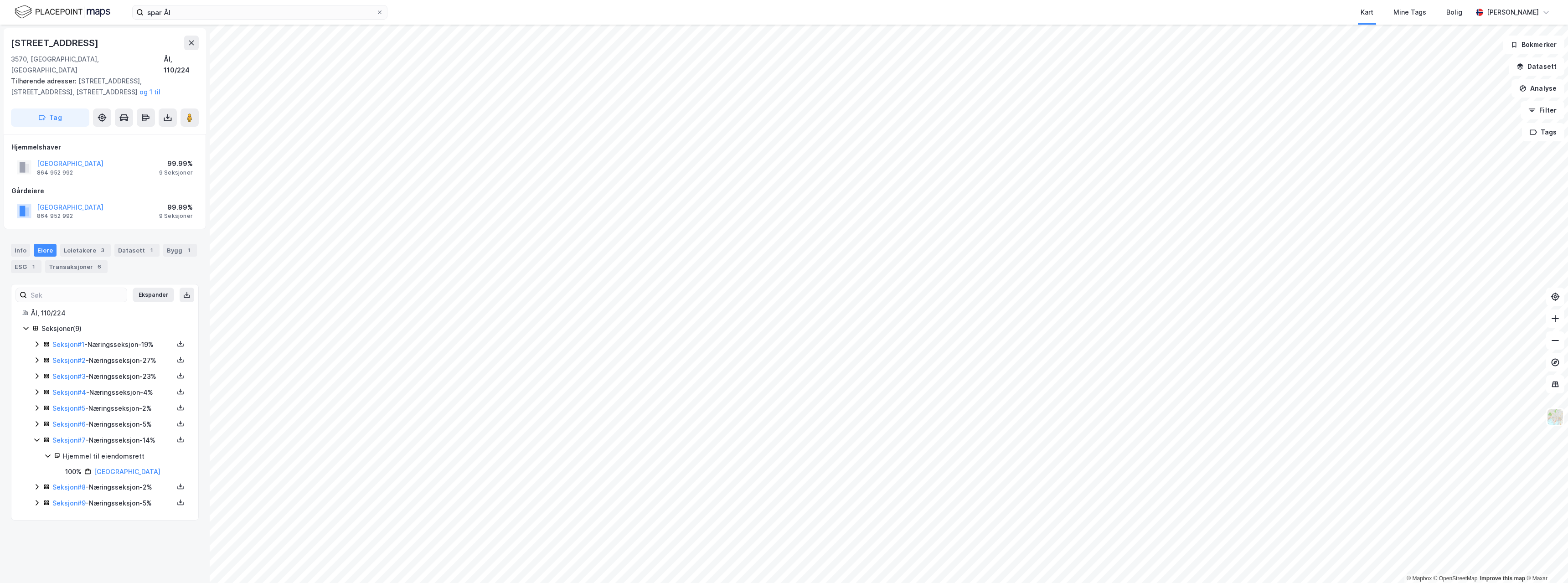
click at [121, 435] on div "Seksjon # 7 - Næringsseksjon - 14%" at bounding box center [113, 441] width 121 height 11
click at [121, 451] on div "Seksjon # 8 - Næringsseksjon - 2%" at bounding box center [113, 457] width 121 height 11
click at [123, 451] on div "Seksjon # 8 - Næringsseksjon - 2%" at bounding box center [113, 457] width 121 height 11
click at [124, 467] on div "Seksjon # 9 - Næringsseksjon - 5%" at bounding box center [113, 473] width 121 height 11
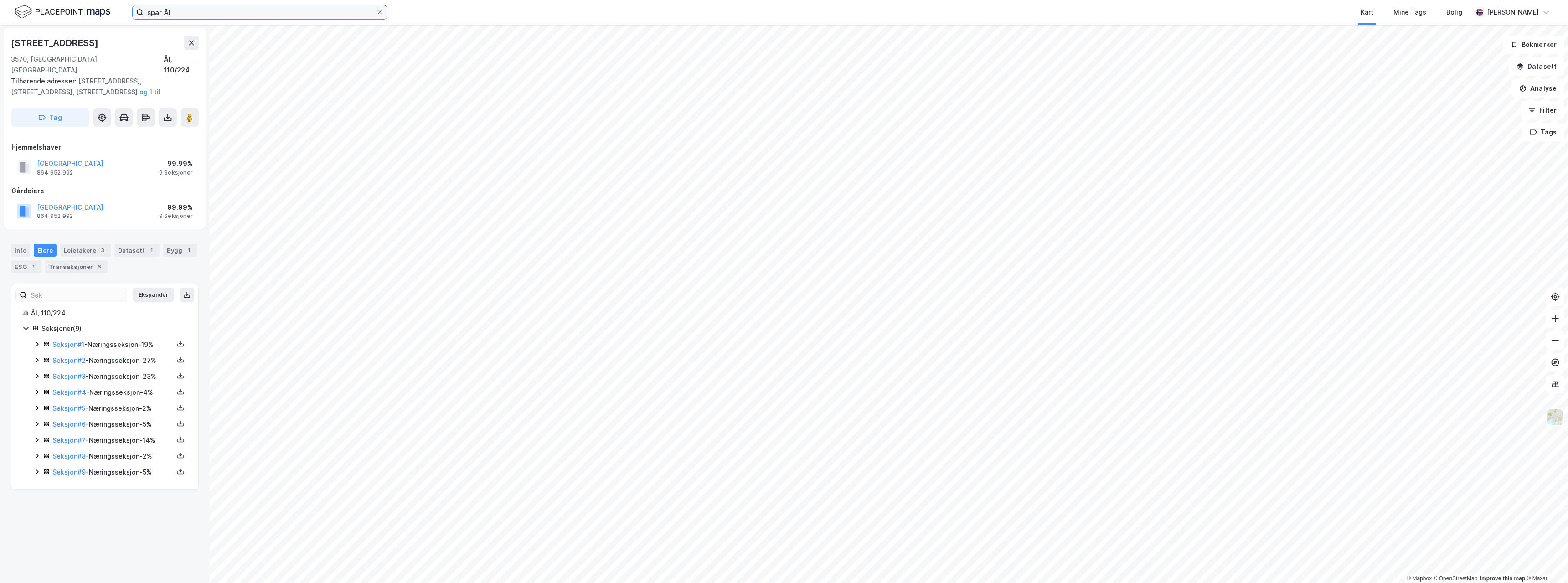
click at [188, 10] on input "spar Ål" at bounding box center [259, 12] width 232 height 14
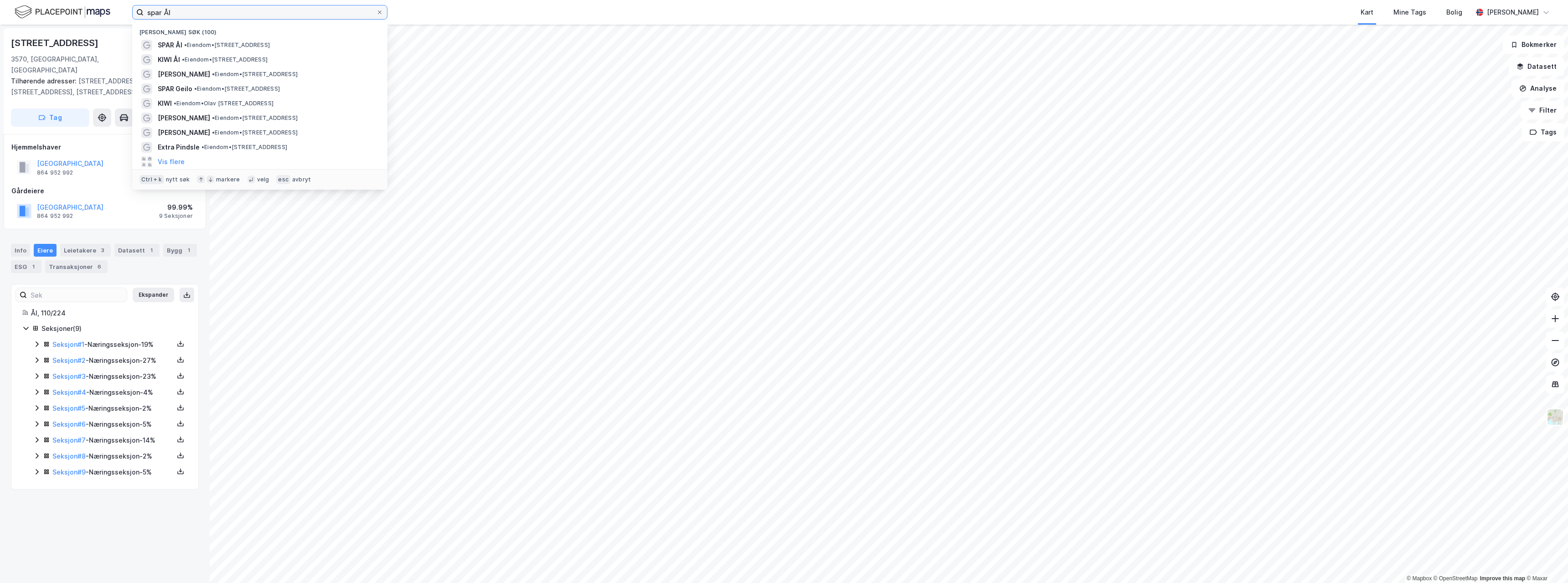
paste input "KIWI 013 [GEOGRAPHIC_DATA]"
type input "KIWI 013 [GEOGRAPHIC_DATA]"
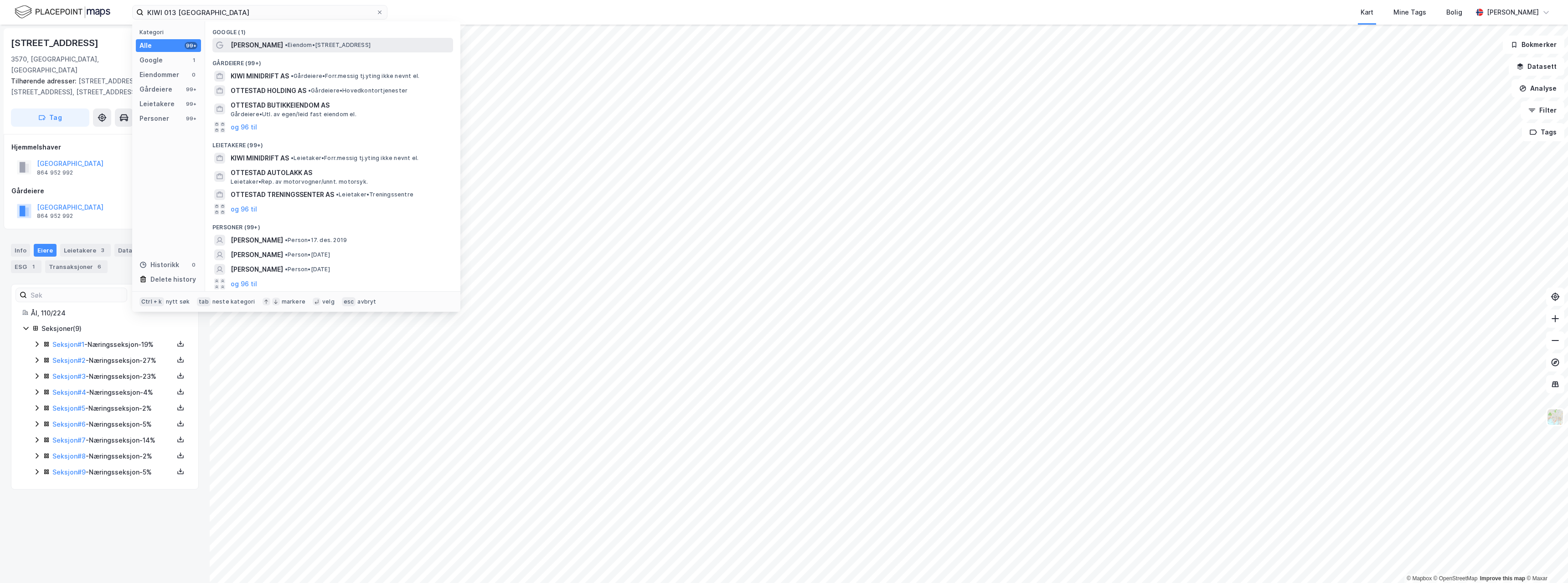
click at [268, 44] on span "[PERSON_NAME]" at bounding box center [257, 46] width 53 height 11
